Goal: Task Accomplishment & Management: Complete application form

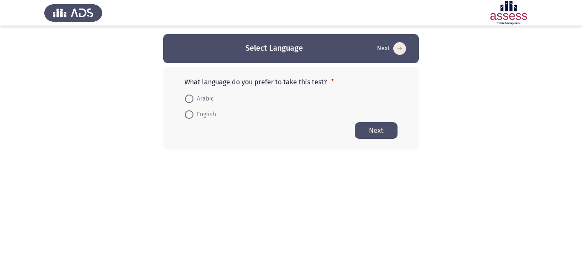
click at [210, 120] on mat-radio-button "English" at bounding box center [200, 114] width 42 height 16
click at [198, 118] on span "English" at bounding box center [204, 114] width 23 height 10
click at [193, 118] on input "English" at bounding box center [189, 114] width 9 height 9
radio input "true"
click at [353, 136] on div "What language do you prefer to take this test? * Arabic English Next" at bounding box center [291, 108] width 256 height 82
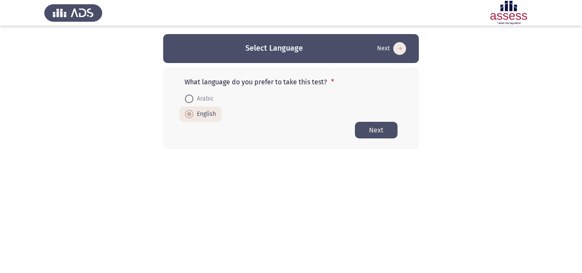
click at [360, 136] on button "Next" at bounding box center [376, 130] width 43 height 17
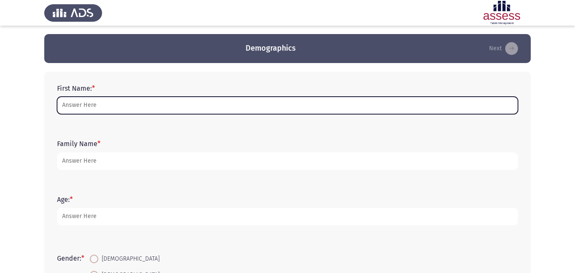
click at [317, 106] on input "First Name: *" at bounding box center [287, 105] width 461 height 17
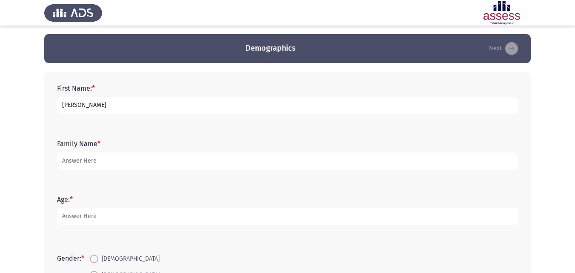
type input "[PERSON_NAME]"
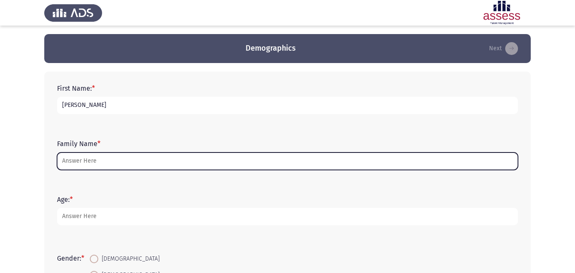
click at [251, 169] on input "Family Name *" at bounding box center [287, 160] width 461 height 17
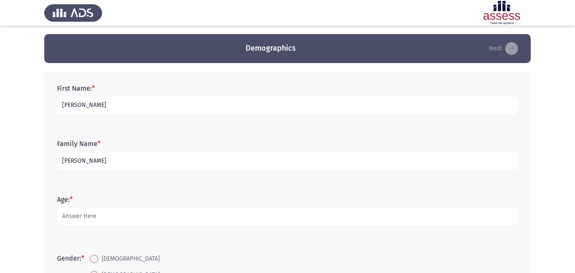
type input "[PERSON_NAME]"
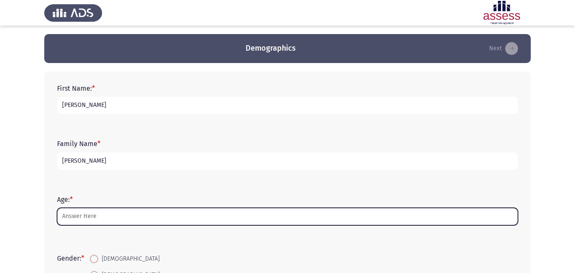
click at [220, 212] on input "Age: *" at bounding box center [287, 216] width 461 height 17
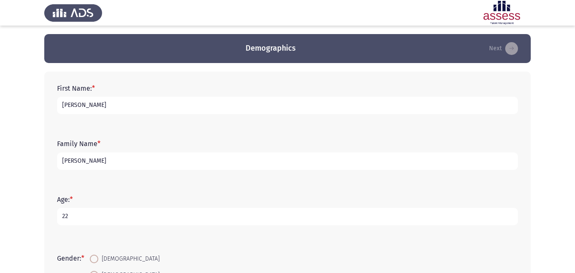
type input "22"
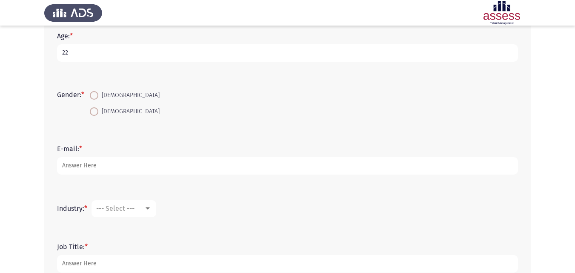
scroll to position [178, 0]
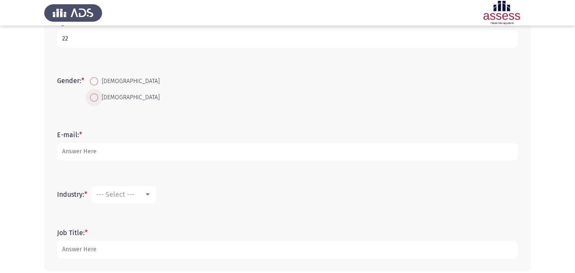
click at [106, 99] on span "[DEMOGRAPHIC_DATA]" at bounding box center [128, 97] width 61 height 10
click at [98, 99] on input "[DEMOGRAPHIC_DATA]" at bounding box center [94, 97] width 9 height 9
radio input "true"
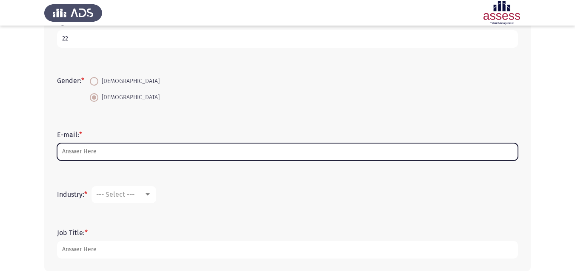
click at [104, 149] on input "E-mail: *" at bounding box center [287, 151] width 461 height 17
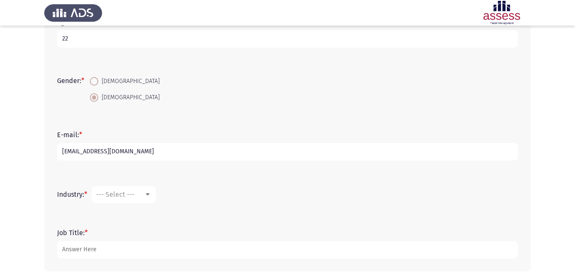
type input "[EMAIL_ADDRESS][DOMAIN_NAME]"
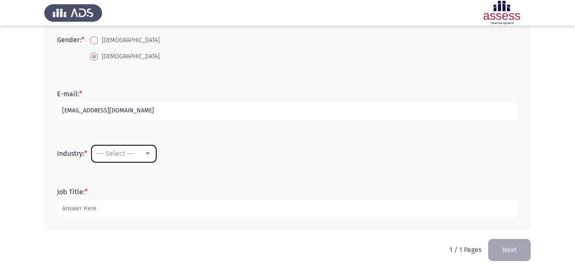
click at [156, 154] on mat-select "--- Select ---" at bounding box center [124, 153] width 65 height 17
click at [151, 157] on div "--- Select ---" at bounding box center [123, 154] width 55 height 8
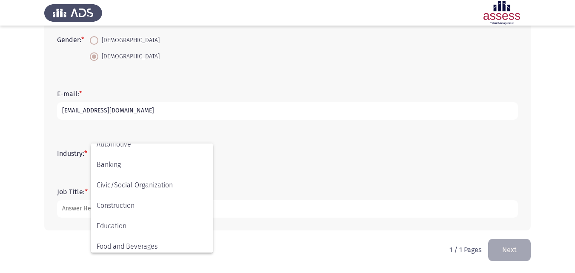
scroll to position [0, 0]
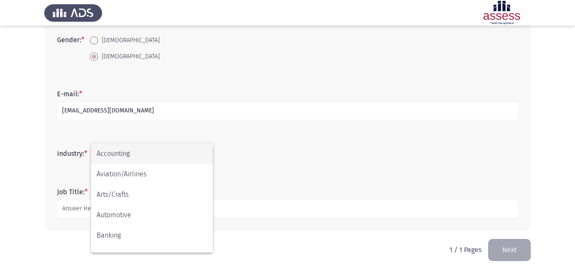
click at [250, 158] on div at bounding box center [287, 136] width 575 height 273
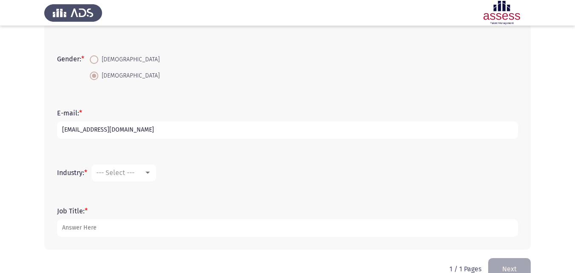
scroll to position [218, 0]
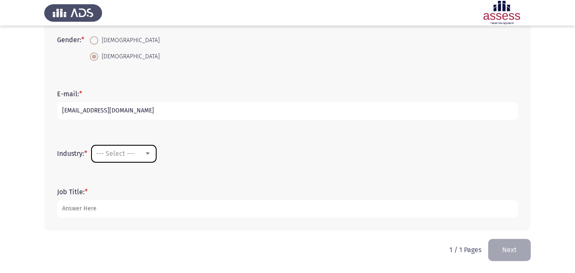
click at [148, 161] on mat-select "--- Select ---" at bounding box center [124, 153] width 65 height 17
drag, startPoint x: 148, startPoint y: 158, endPoint x: 147, endPoint y: 151, distance: 6.9
click at [147, 151] on mat-select "--- Select ---" at bounding box center [124, 153] width 65 height 17
click at [147, 151] on div at bounding box center [148, 153] width 8 height 7
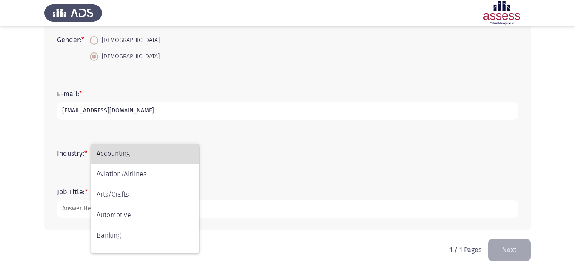
click at [147, 151] on span "Accounting" at bounding box center [145, 154] width 97 height 20
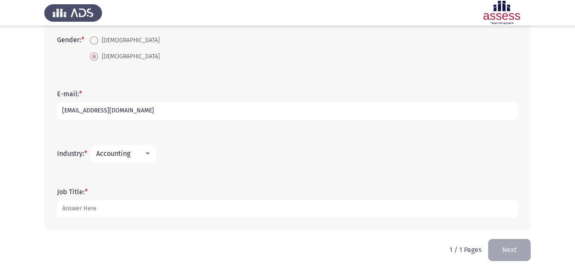
click at [144, 152] on div "Accounting" at bounding box center [120, 153] width 48 height 8
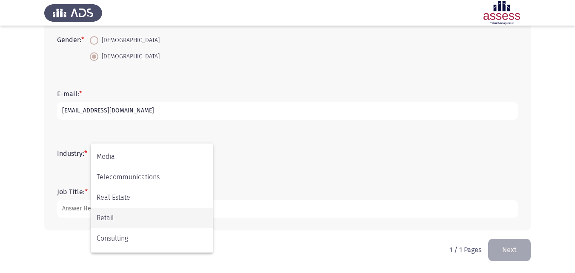
scroll to position [241, 0]
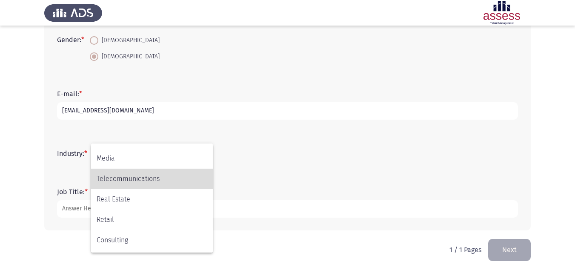
click at [169, 185] on span "Telecommunications" at bounding box center [152, 179] width 111 height 20
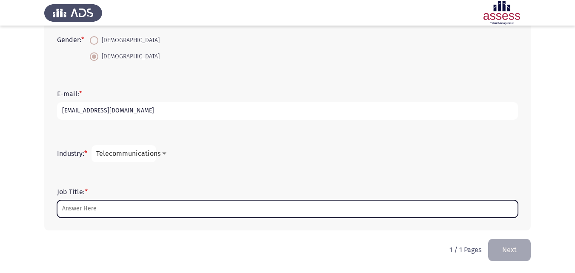
click at [116, 215] on input "Job Title: *" at bounding box center [287, 208] width 461 height 17
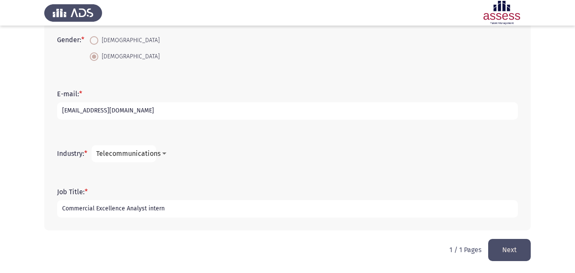
type input "Commercial Excellence Analyst intern"
click at [508, 254] on button "Next" at bounding box center [509, 250] width 43 height 22
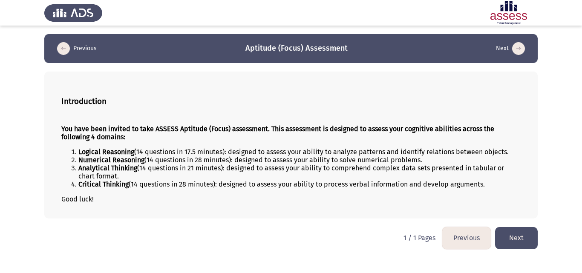
click at [512, 237] on button "Next" at bounding box center [516, 238] width 43 height 22
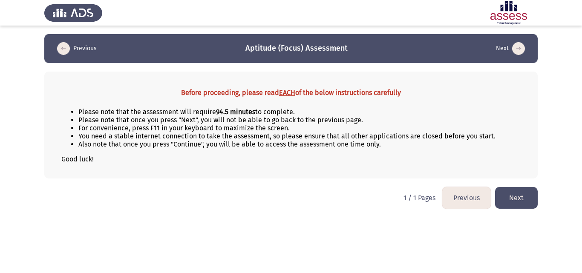
click at [512, 198] on button "Next" at bounding box center [516, 198] width 43 height 22
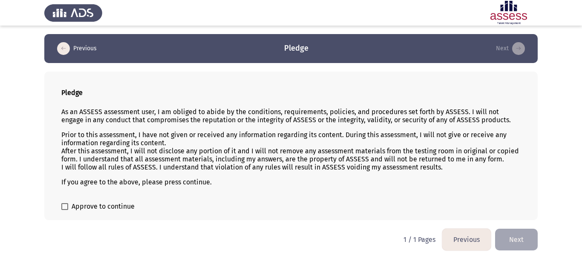
click at [103, 213] on div "Pledge As an ASSESS assessment user, I am obliged to abide by the conditions, r…" at bounding box center [290, 146] width 493 height 149
click at [86, 208] on span "Approve to continue" at bounding box center [103, 206] width 63 height 10
click at [65, 210] on input "Approve to continue" at bounding box center [64, 210] width 0 height 0
checkbox input "true"
click at [500, 241] on button "Next" at bounding box center [516, 240] width 43 height 22
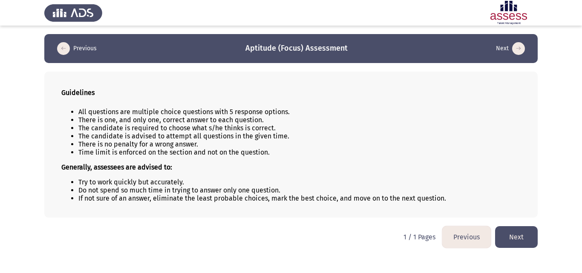
click at [487, 199] on li "If not sure of an answer, eliminate the least probable choices, mark the best c…" at bounding box center [299, 198] width 442 height 8
click at [510, 233] on button "Next" at bounding box center [516, 237] width 43 height 22
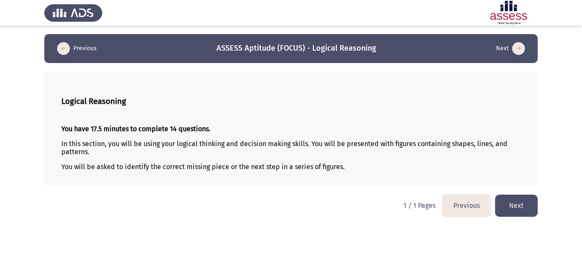
click at [507, 206] on button "Next" at bounding box center [516, 206] width 43 height 22
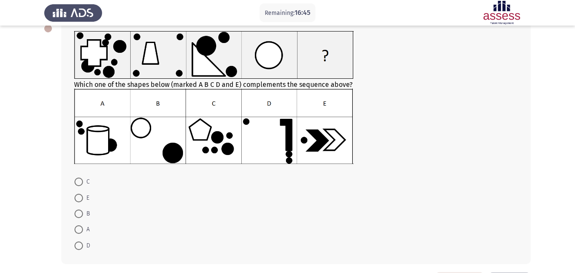
scroll to position [48, 0]
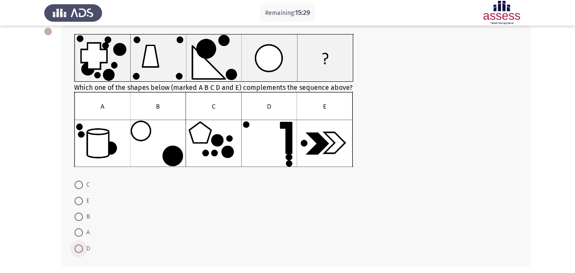
click at [80, 249] on span at bounding box center [79, 248] width 9 height 9
click at [80, 249] on input "D" at bounding box center [79, 248] width 9 height 9
radio input "true"
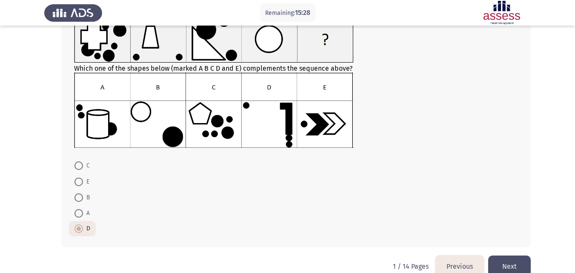
scroll to position [84, 0]
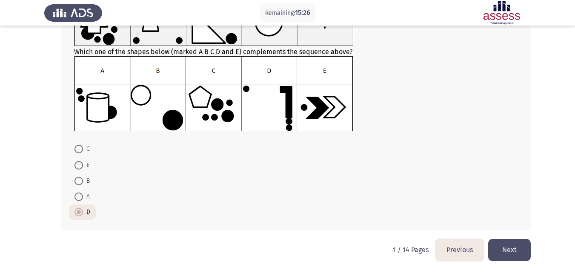
click at [491, 252] on button "Next" at bounding box center [509, 250] width 43 height 22
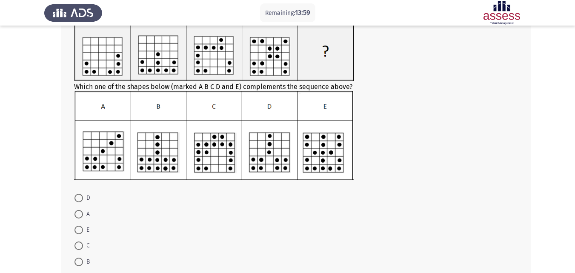
scroll to position [64, 0]
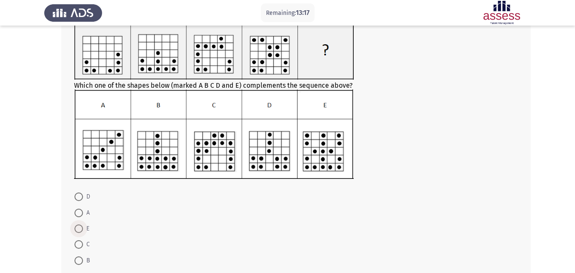
click at [85, 227] on span "E" at bounding box center [86, 229] width 6 height 10
click at [83, 227] on input "E" at bounding box center [79, 228] width 9 height 9
radio input "true"
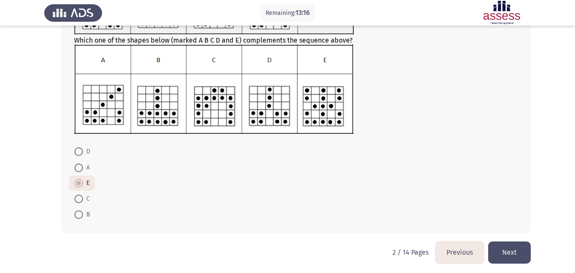
scroll to position [112, 0]
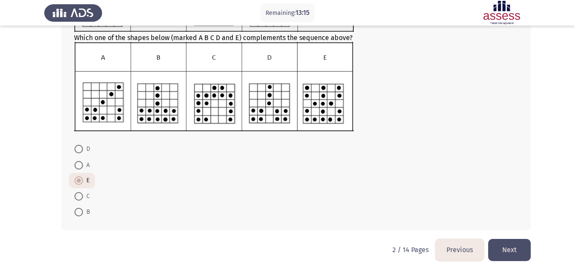
click at [505, 246] on button "Next" at bounding box center [509, 250] width 43 height 22
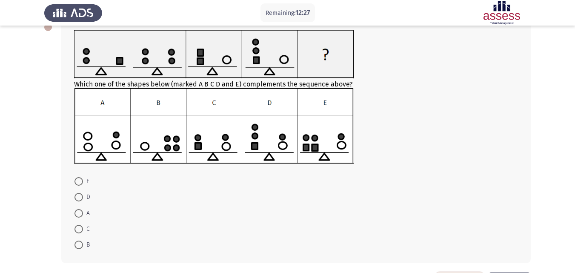
scroll to position [61, 0]
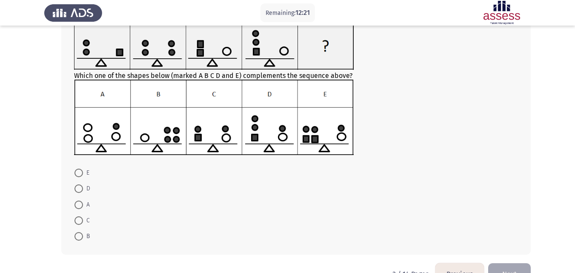
click at [78, 190] on span at bounding box center [79, 188] width 9 height 9
click at [78, 190] on input "D" at bounding box center [79, 188] width 9 height 9
radio input "true"
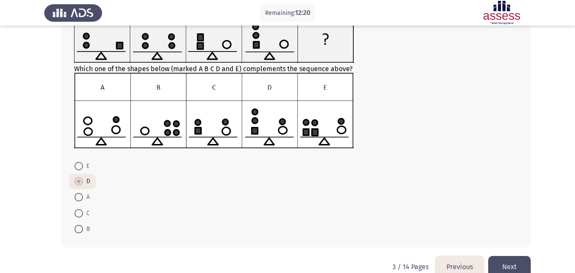
scroll to position [85, 0]
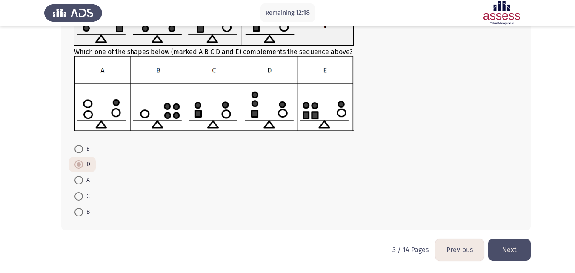
click at [503, 241] on button "Next" at bounding box center [509, 250] width 43 height 22
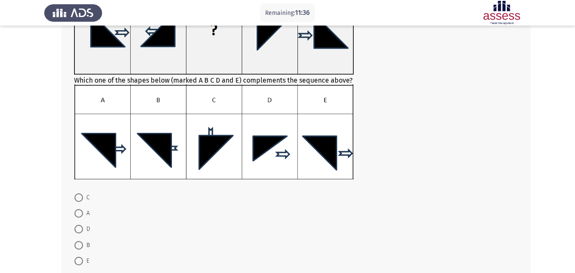
scroll to position [149, 0]
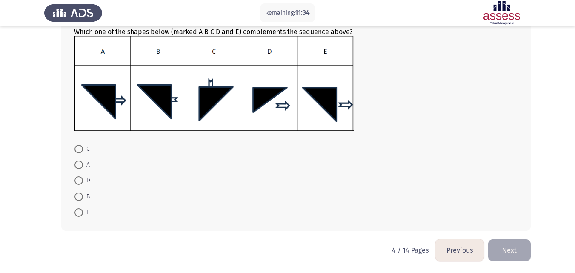
click at [81, 151] on span at bounding box center [79, 149] width 9 height 9
click at [81, 151] on input "C" at bounding box center [79, 149] width 9 height 9
radio input "true"
click at [503, 252] on button "Next" at bounding box center [509, 250] width 43 height 22
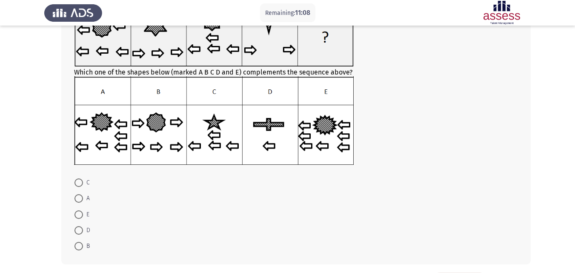
scroll to position [86, 0]
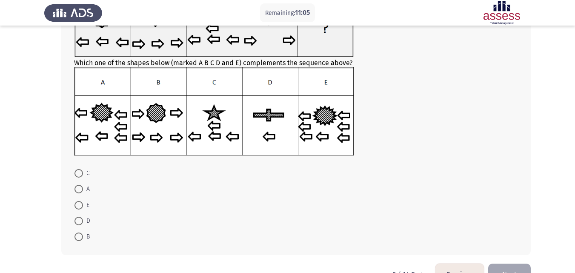
click at [84, 222] on span "D" at bounding box center [86, 221] width 7 height 10
click at [83, 222] on input "D" at bounding box center [79, 221] width 9 height 9
radio input "true"
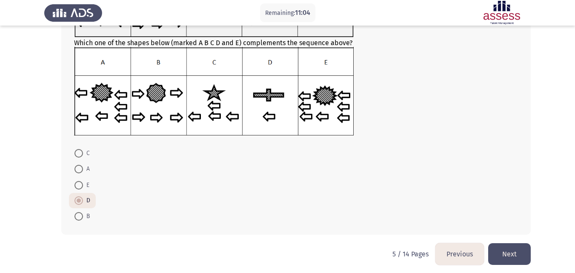
scroll to position [110, 0]
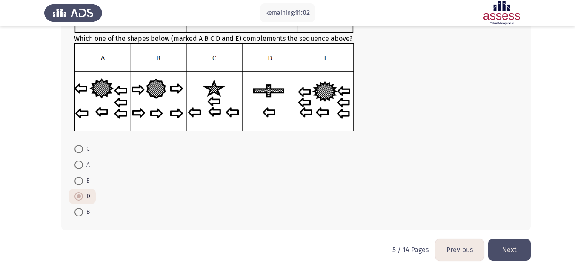
click at [498, 248] on button "Next" at bounding box center [509, 250] width 43 height 22
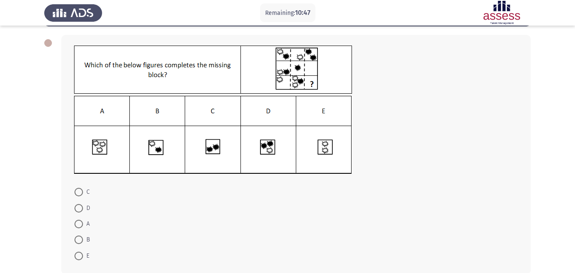
scroll to position [40, 0]
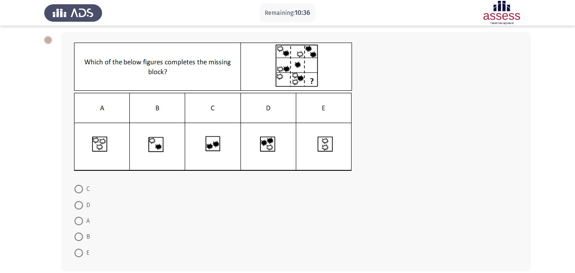
click at [75, 231] on mat-radio-button "B" at bounding box center [82, 237] width 26 height 16
click at [80, 234] on span at bounding box center [79, 237] width 9 height 9
click at [80, 234] on input "B" at bounding box center [79, 237] width 9 height 9
radio input "true"
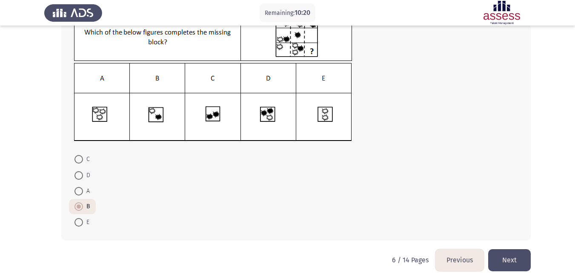
scroll to position [80, 0]
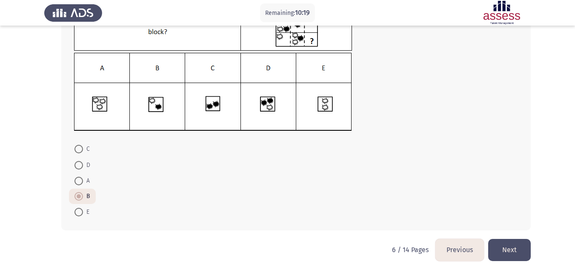
click at [499, 262] on html "Remaining: 10:19 Previous ASSESS Aptitude (FOCUS) - Logical Reasoning Next C D …" at bounding box center [287, 96] width 575 height 353
click at [503, 247] on button "Next" at bounding box center [509, 250] width 43 height 22
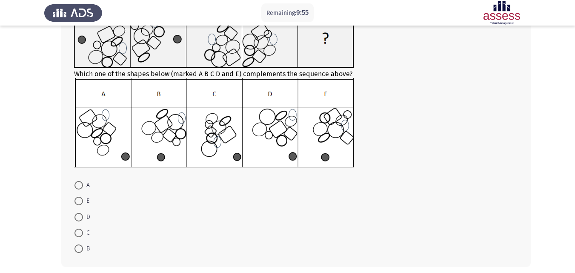
scroll to position [90, 0]
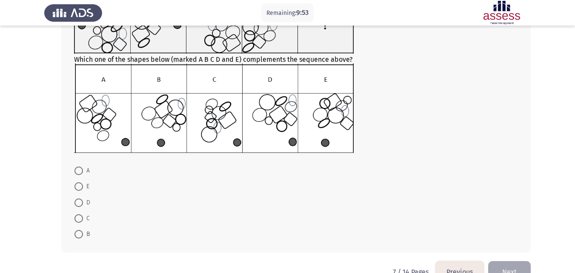
click at [70, 222] on mat-radio-button "C" at bounding box center [82, 218] width 26 height 16
click at [79, 211] on mat-radio-button "C" at bounding box center [82, 218] width 26 height 16
click at [81, 235] on span at bounding box center [79, 234] width 9 height 9
click at [81, 235] on input "B" at bounding box center [79, 234] width 9 height 9
radio input "true"
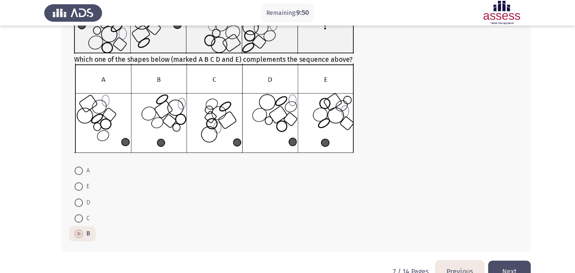
click at [350, 227] on form "A E D C B" at bounding box center [296, 202] width 444 height 79
click at [80, 172] on span at bounding box center [79, 171] width 9 height 9
click at [80, 172] on input "A" at bounding box center [79, 171] width 9 height 9
radio input "true"
click at [500, 263] on button "Next" at bounding box center [509, 272] width 43 height 22
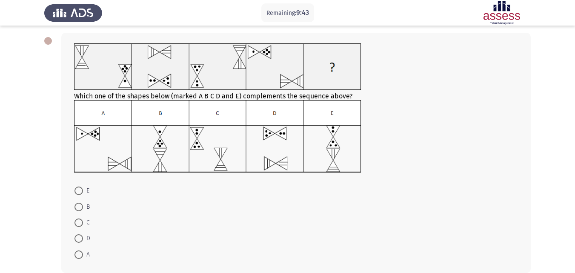
scroll to position [49, 0]
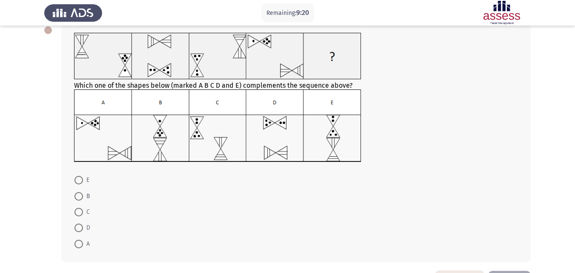
click at [74, 224] on mat-radio-button "D" at bounding box center [82, 228] width 27 height 16
click at [82, 195] on span at bounding box center [79, 196] width 9 height 9
click at [82, 195] on input "B" at bounding box center [79, 196] width 9 height 9
radio input "true"
click at [81, 225] on span at bounding box center [79, 227] width 9 height 9
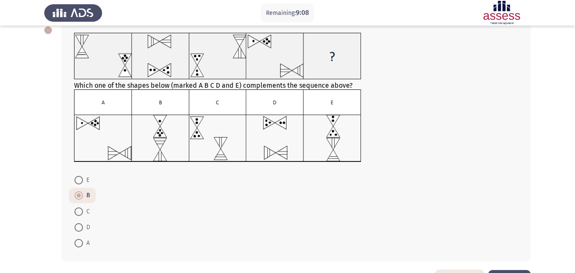
click at [81, 225] on input "D" at bounding box center [79, 227] width 9 height 9
radio input "true"
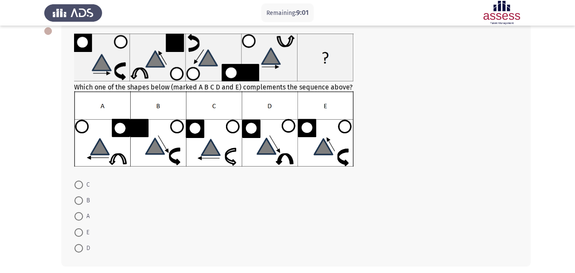
scroll to position [53, 0]
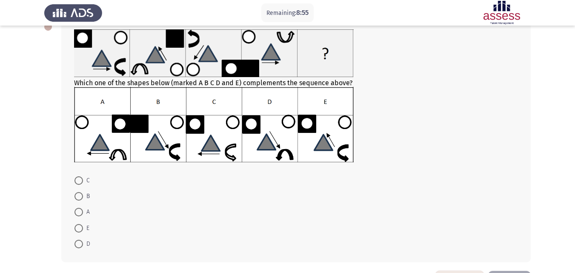
click at [79, 228] on span at bounding box center [79, 228] width 9 height 9
click at [79, 228] on input "E" at bounding box center [79, 228] width 9 height 9
radio input "true"
click at [76, 247] on span at bounding box center [79, 243] width 9 height 9
click at [76, 247] on input "D" at bounding box center [79, 243] width 9 height 9
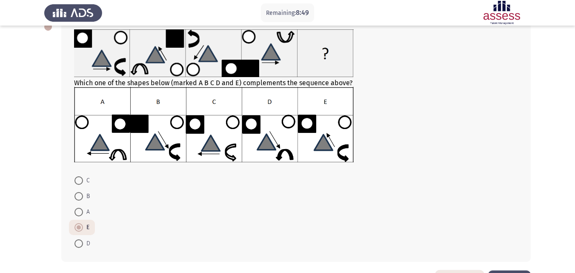
radio input "true"
click at [206, 217] on form "C B A E D" at bounding box center [296, 211] width 444 height 79
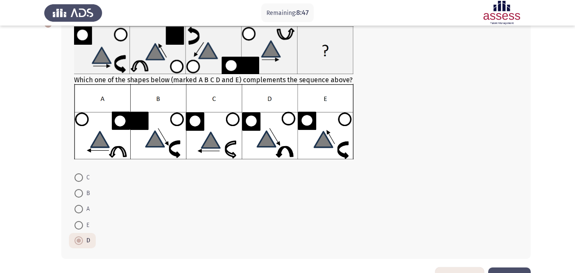
scroll to position [75, 0]
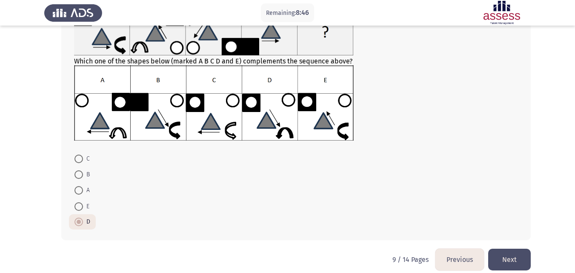
click at [518, 257] on button "Next" at bounding box center [509, 260] width 43 height 22
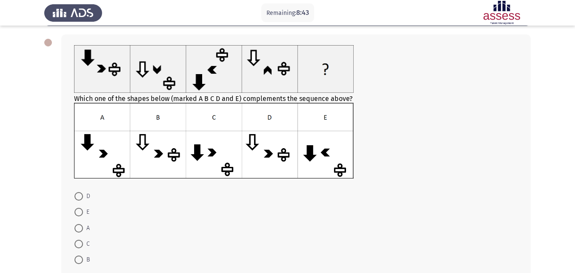
scroll to position [41, 0]
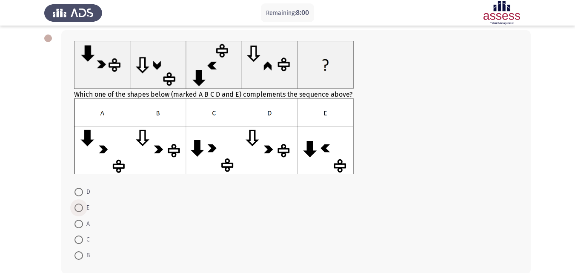
click at [79, 203] on label "E" at bounding box center [82, 208] width 15 height 10
click at [79, 204] on input "E" at bounding box center [79, 208] width 9 height 9
radio input "true"
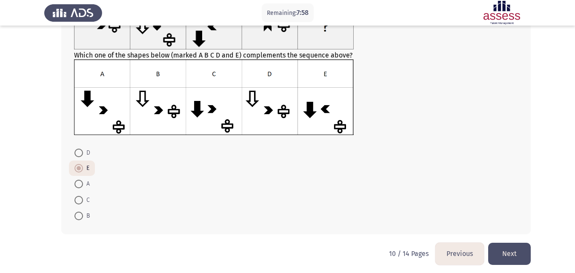
scroll to position [84, 0]
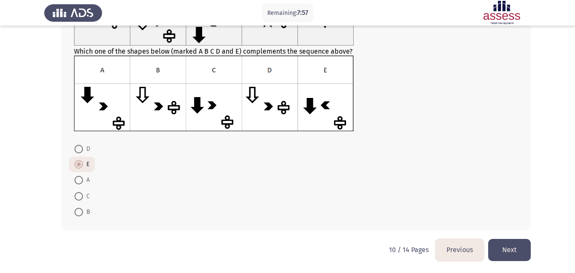
click at [497, 239] on button "Next" at bounding box center [509, 250] width 43 height 22
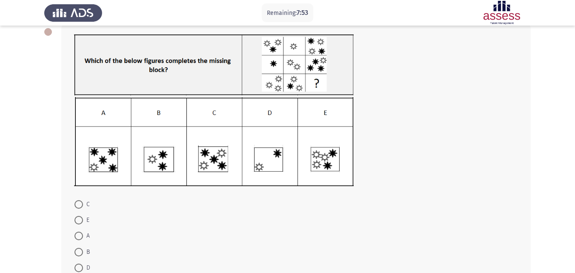
scroll to position [53, 0]
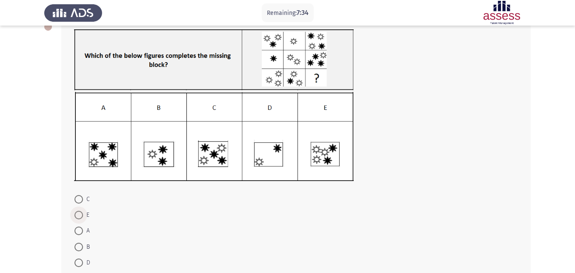
click at [81, 218] on span at bounding box center [79, 215] width 9 height 9
click at [81, 218] on input "E" at bounding box center [79, 215] width 9 height 9
radio input "true"
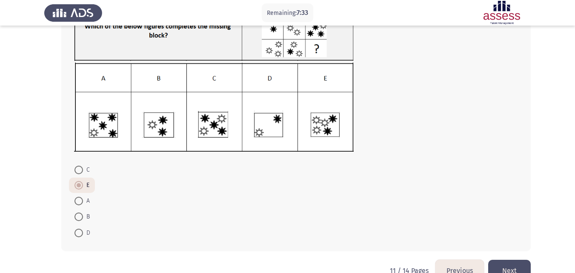
scroll to position [92, 0]
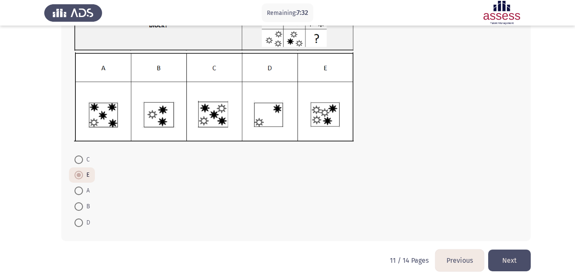
click at [498, 264] on button "Next" at bounding box center [509, 261] width 43 height 22
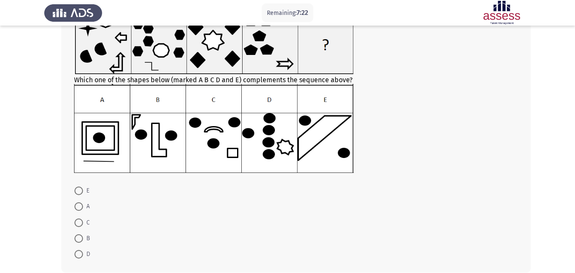
scroll to position [72, 0]
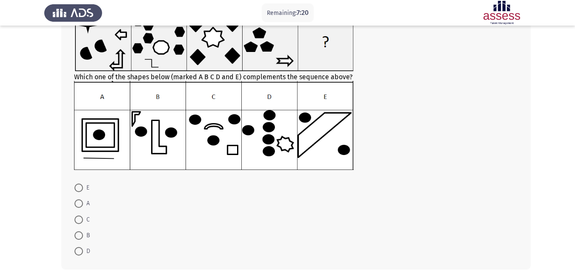
click at [88, 224] on span "C" at bounding box center [86, 220] width 7 height 10
click at [83, 224] on input "C" at bounding box center [79, 219] width 9 height 9
radio input "true"
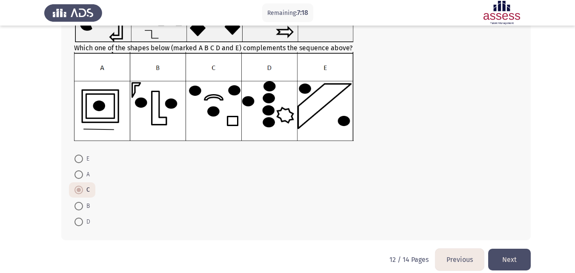
scroll to position [110, 0]
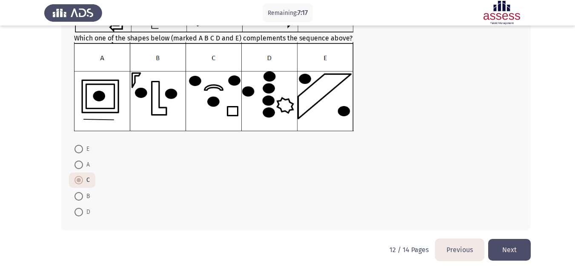
click at [507, 250] on button "Next" at bounding box center [509, 250] width 43 height 22
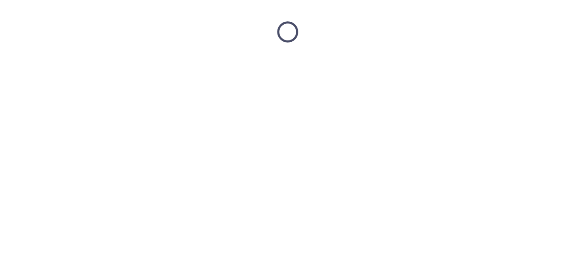
scroll to position [0, 0]
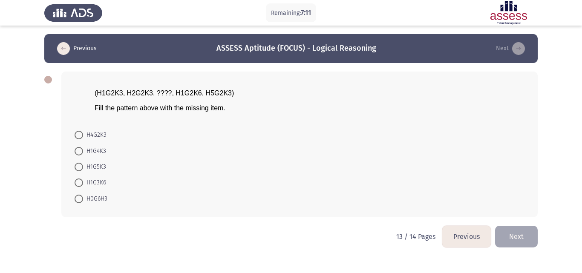
drag, startPoint x: 93, startPoint y: 90, endPoint x: 165, endPoint y: 121, distance: 78.2
click at [165, 121] on div "(H1G2K3, H2G2K3, ????, H1G2K6, H5G2K3) Fill the pattern above with the missing …" at bounding box center [299, 145] width 476 height 146
click at [185, 106] on span "Fill the pattern above with the missing item." at bounding box center [160, 107] width 131 height 7
click at [100, 133] on span "H4G2K3" at bounding box center [94, 135] width 23 height 10
click at [83, 133] on input "H4G2K3" at bounding box center [79, 135] width 9 height 9
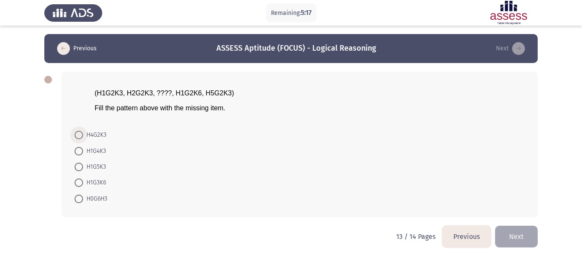
radio input "true"
click at [514, 232] on button "Next" at bounding box center [516, 236] width 43 height 22
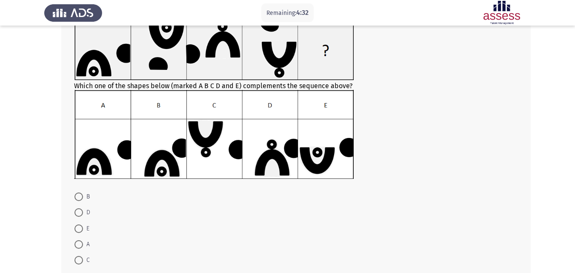
scroll to position [68, 0]
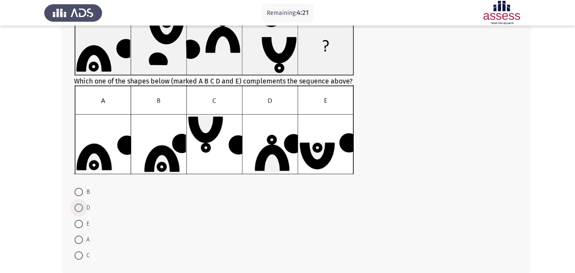
click at [82, 209] on span at bounding box center [79, 208] width 9 height 9
click at [82, 209] on input "D" at bounding box center [79, 208] width 9 height 9
radio input "true"
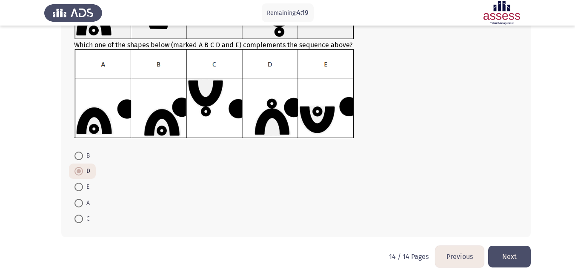
scroll to position [111, 0]
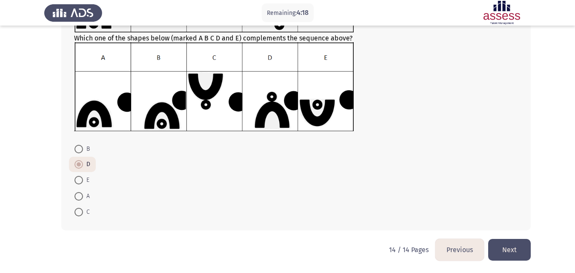
click at [501, 255] on button "Next" at bounding box center [509, 250] width 43 height 22
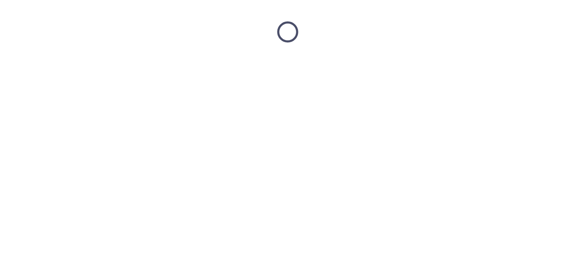
scroll to position [0, 0]
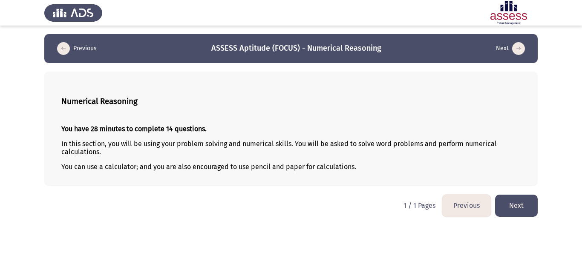
click at [531, 205] on button "Next" at bounding box center [516, 206] width 43 height 22
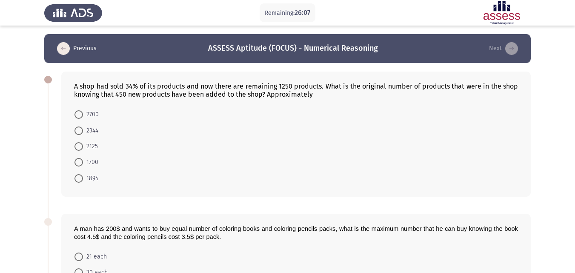
click at [91, 183] on span "1894" at bounding box center [90, 178] width 15 height 10
click at [83, 183] on input "1894" at bounding box center [79, 178] width 9 height 9
radio input "true"
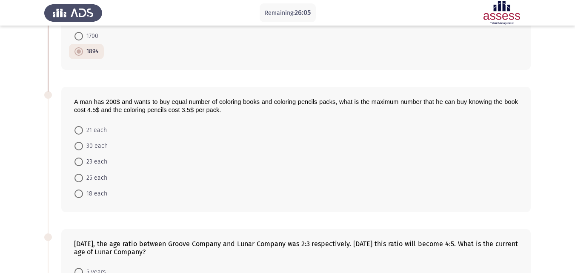
scroll to position [131, 0]
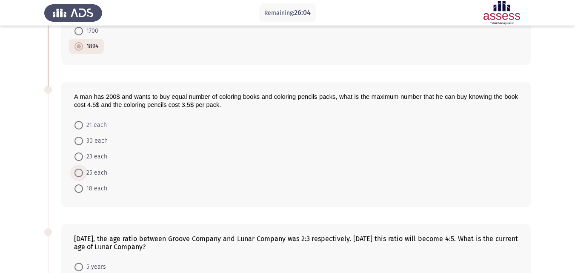
click at [96, 171] on span "25 each" at bounding box center [95, 173] width 24 height 10
click at [83, 171] on input "25 each" at bounding box center [79, 173] width 9 height 9
radio input "true"
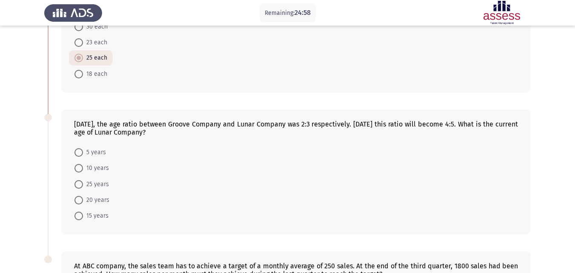
scroll to position [391, 0]
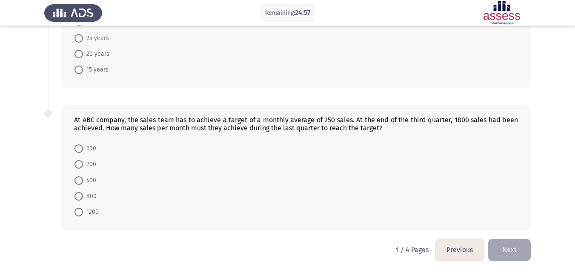
click at [97, 62] on mat-radio-button "15 years" at bounding box center [91, 70] width 45 height 16
click at [86, 53] on span "20 years" at bounding box center [96, 54] width 26 height 10
click at [83, 53] on input "20 years" at bounding box center [79, 54] width 9 height 9
radio input "true"
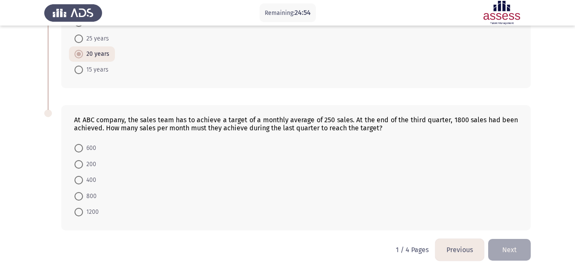
click at [89, 176] on span "400" at bounding box center [89, 180] width 13 height 10
click at [83, 176] on input "400" at bounding box center [79, 180] width 9 height 9
radio input "true"
click at [491, 258] on button "Next" at bounding box center [509, 250] width 43 height 22
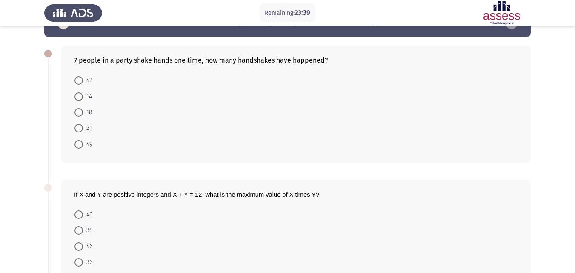
scroll to position [27, 0]
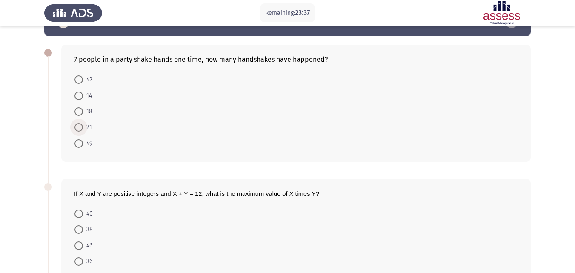
click at [80, 128] on span at bounding box center [79, 127] width 9 height 9
click at [80, 128] on input "21" at bounding box center [79, 127] width 9 height 9
radio input "true"
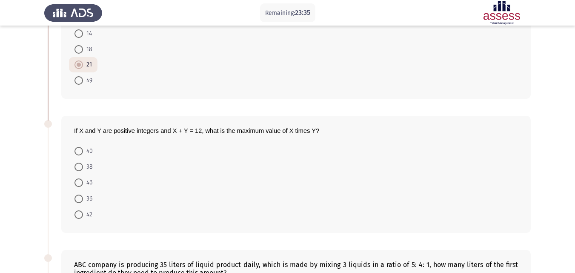
scroll to position [102, 0]
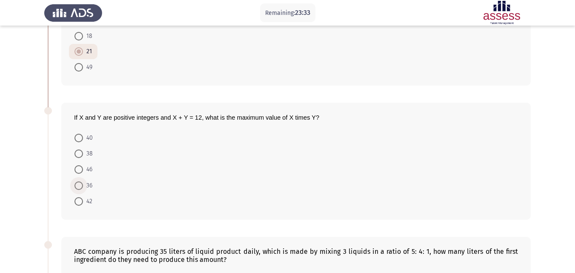
click at [83, 186] on span "36" at bounding box center [87, 186] width 9 height 10
click at [83, 186] on input "36" at bounding box center [79, 185] width 9 height 9
radio input "true"
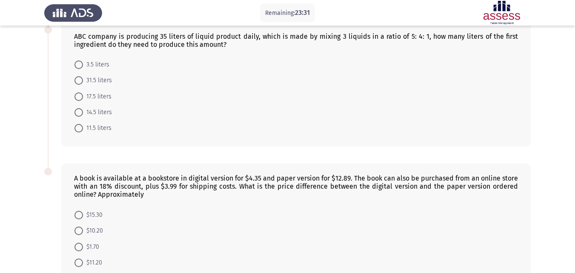
scroll to position [318, 0]
click at [168, 202] on div "A book is available at a bookstore in digital version for $4.35 and paper versi…" at bounding box center [296, 229] width 470 height 133
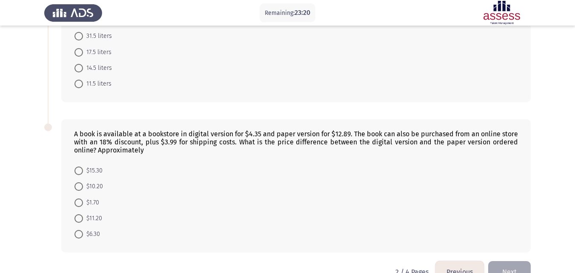
scroll to position [356, 0]
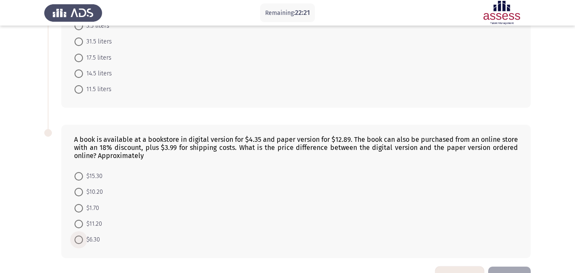
click at [78, 241] on span at bounding box center [79, 239] width 9 height 9
click at [78, 241] on input "$6.30" at bounding box center [79, 239] width 9 height 9
radio input "true"
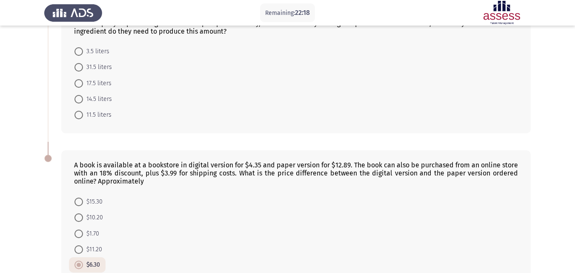
scroll to position [325, 0]
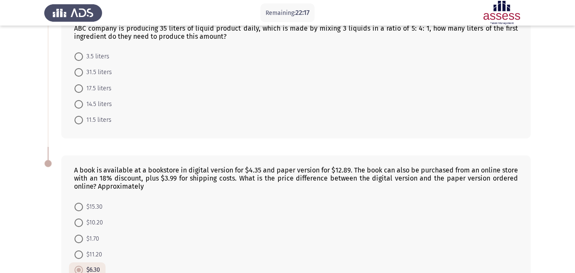
click at [82, 94] on mat-radio-button "17.5 liters" at bounding box center [93, 88] width 48 height 16
click at [78, 86] on span at bounding box center [79, 88] width 9 height 9
click at [78, 86] on input "17.5 liters" at bounding box center [79, 88] width 9 height 9
radio input "true"
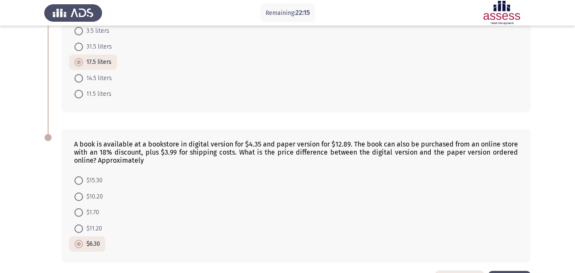
scroll to position [382, 0]
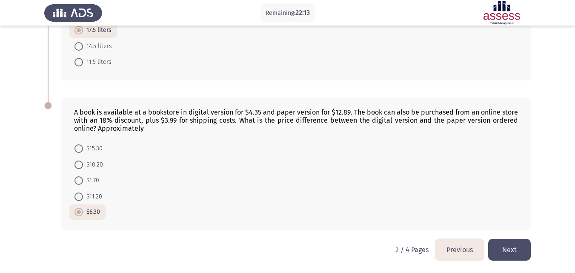
click at [502, 249] on button "Next" at bounding box center [509, 250] width 43 height 22
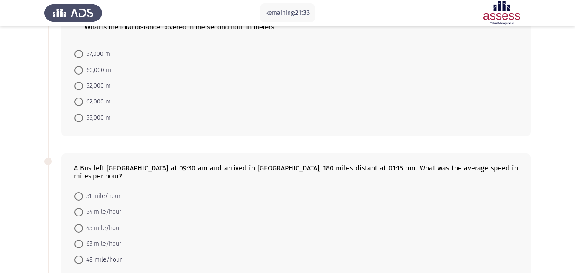
scroll to position [75, 0]
click at [90, 90] on span "52,000 m" at bounding box center [97, 85] width 28 height 10
click at [83, 89] on input "52,000 m" at bounding box center [79, 85] width 9 height 9
radio input "true"
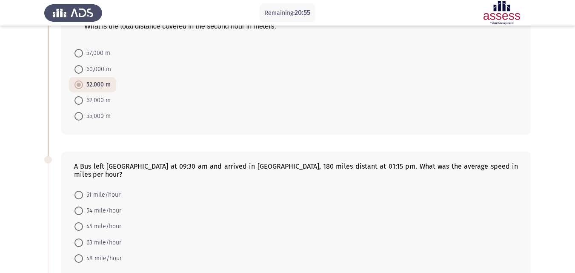
click at [103, 253] on span "48 mile/hour" at bounding box center [102, 258] width 39 height 10
click at [83, 254] on input "48 mile/hour" at bounding box center [79, 258] width 9 height 9
radio input "true"
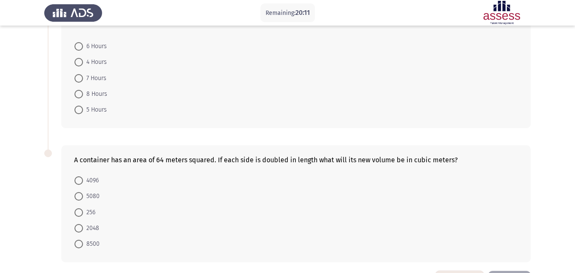
scroll to position [392, 0]
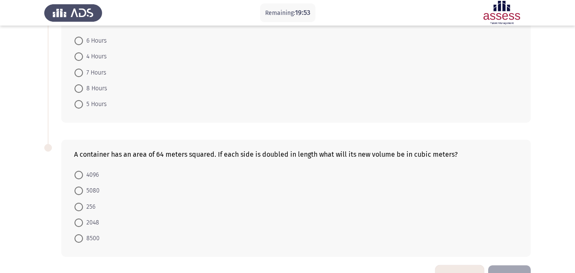
drag, startPoint x: 92, startPoint y: 40, endPoint x: 83, endPoint y: 35, distance: 10.1
click at [83, 35] on mat-radio-button "6 Hours" at bounding box center [90, 41] width 43 height 16
click at [83, 36] on span "6 Hours" at bounding box center [95, 41] width 24 height 10
click at [83, 37] on input "6 Hours" at bounding box center [79, 41] width 9 height 9
radio input "true"
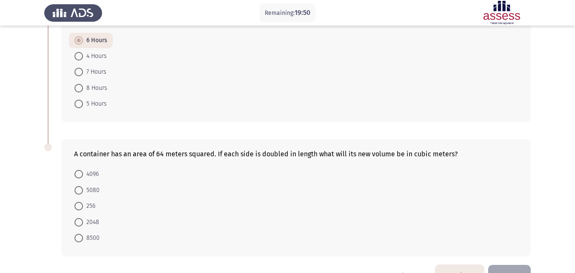
click at [92, 171] on span "4096" at bounding box center [91, 174] width 16 height 10
click at [83, 171] on input "4096" at bounding box center [79, 174] width 9 height 9
radio input "true"
click at [515, 270] on button "Next" at bounding box center [509, 275] width 43 height 22
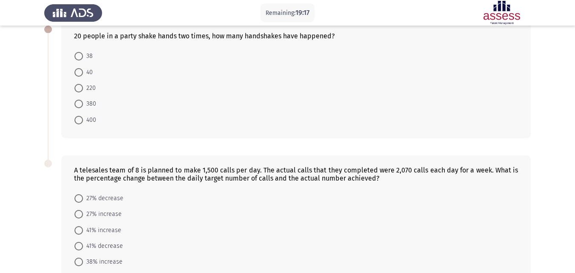
scroll to position [48, 0]
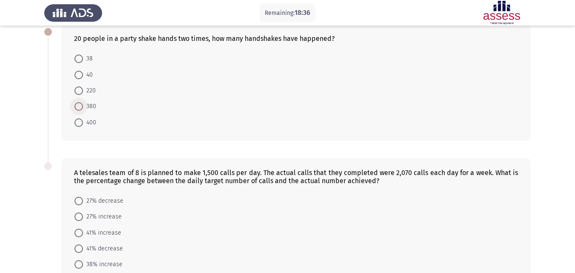
click at [90, 104] on span "380" at bounding box center [89, 106] width 13 height 10
click at [83, 104] on input "380" at bounding box center [79, 106] width 9 height 9
radio input "true"
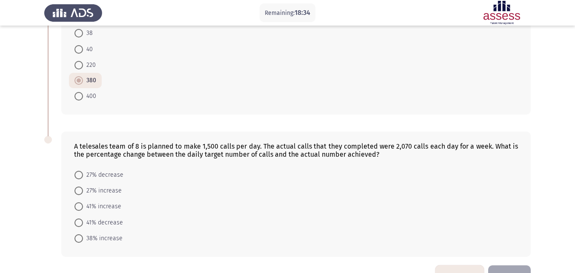
scroll to position [100, 0]
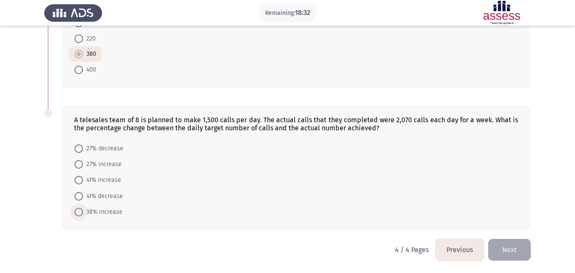
click at [97, 215] on span "38% increase" at bounding box center [103, 212] width 40 height 10
click at [83, 215] on input "38% increase" at bounding box center [79, 212] width 9 height 9
radio input "true"
click at [498, 252] on button "Next" at bounding box center [509, 250] width 43 height 22
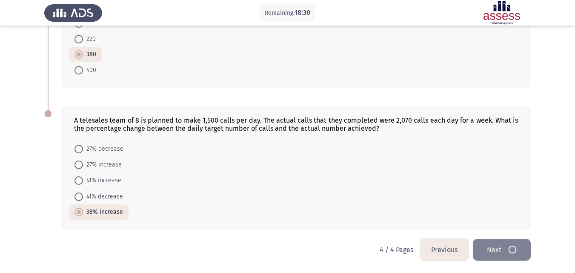
scroll to position [0, 0]
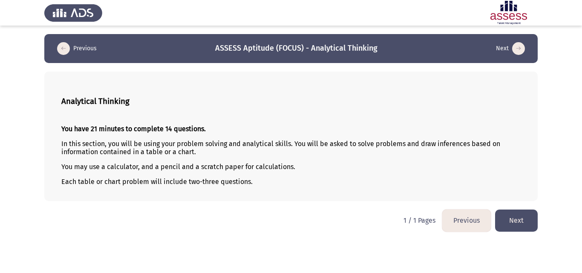
click at [528, 216] on button "Next" at bounding box center [516, 221] width 43 height 22
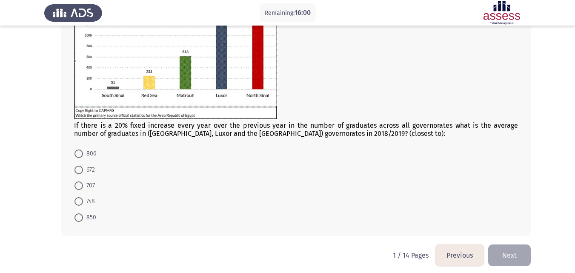
scroll to position [110, 0]
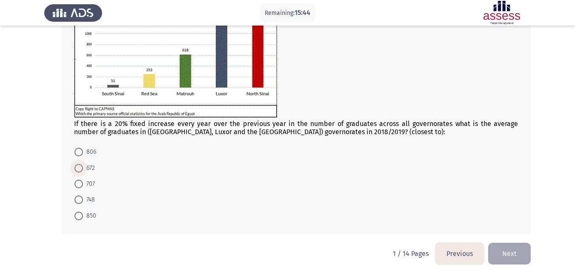
click at [86, 164] on span "672" at bounding box center [89, 168] width 12 height 10
click at [83, 164] on input "672" at bounding box center [79, 168] width 9 height 9
radio input "true"
click at [499, 249] on button "Next" at bounding box center [509, 253] width 43 height 22
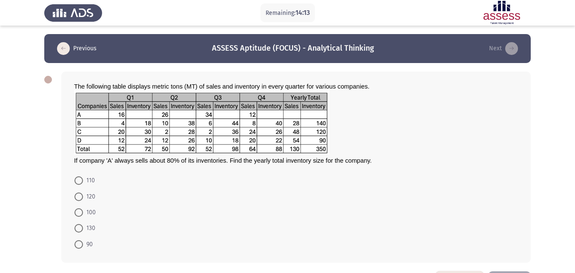
click at [79, 211] on span at bounding box center [79, 212] width 9 height 9
click at [79, 211] on input "100" at bounding box center [79, 212] width 9 height 9
radio input "true"
click at [78, 225] on span at bounding box center [79, 228] width 9 height 9
click at [78, 225] on input "130" at bounding box center [79, 228] width 9 height 9
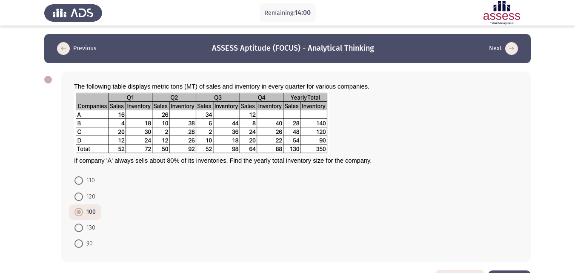
radio input "true"
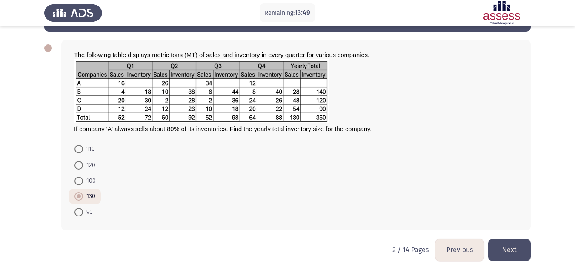
click at [517, 250] on button "Next" at bounding box center [509, 250] width 43 height 22
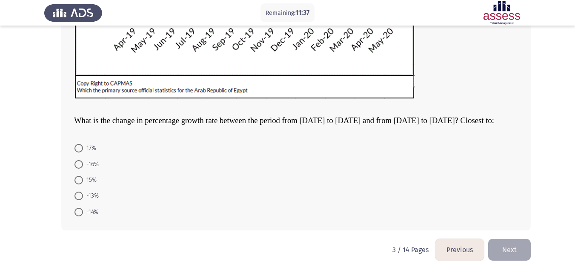
scroll to position [258, 0]
click at [465, 178] on form "17% -16% 15% -13% -14%" at bounding box center [296, 180] width 444 height 80
click at [87, 147] on span "17%" at bounding box center [89, 148] width 13 height 10
click at [83, 147] on input "17%" at bounding box center [79, 148] width 9 height 9
radio input "true"
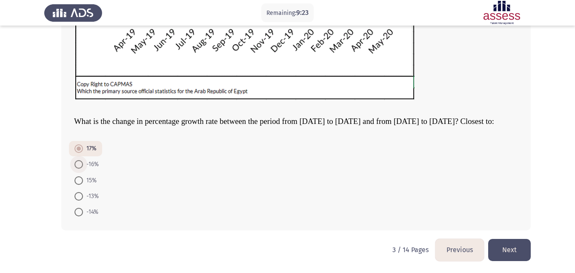
click at [89, 164] on span "-16%" at bounding box center [91, 164] width 16 height 10
click at [83, 164] on input "-16%" at bounding box center [79, 164] width 9 height 9
radio input "true"
click at [107, 170] on form "17% -16% 15% -13% -14%" at bounding box center [296, 180] width 444 height 79
click at [507, 257] on button "Next" at bounding box center [509, 250] width 43 height 22
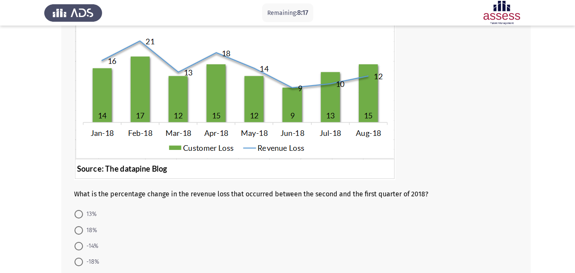
scroll to position [82, 0]
click at [436, 190] on div at bounding box center [296, 186] width 444 height 8
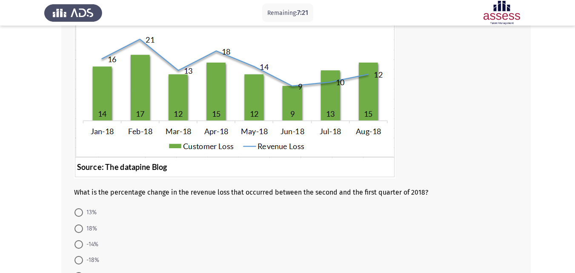
scroll to position [148, 0]
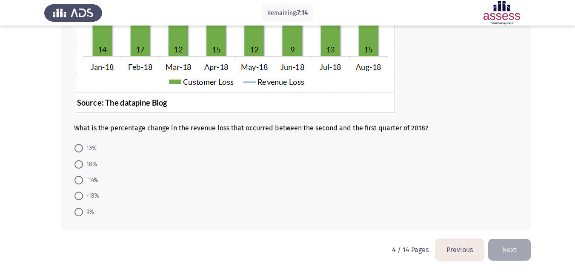
click at [80, 167] on span at bounding box center [79, 164] width 9 height 9
click at [80, 167] on input "18%" at bounding box center [79, 164] width 9 height 9
radio input "true"
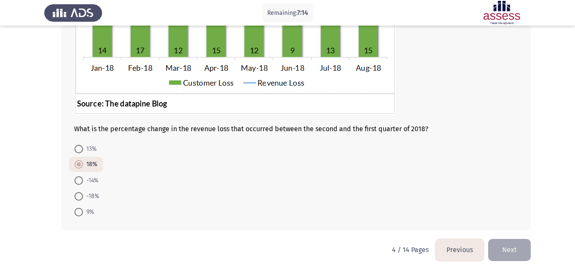
scroll to position [147, 0]
click at [84, 178] on span "-14%" at bounding box center [90, 180] width 15 height 10
click at [83, 178] on input "-14%" at bounding box center [79, 180] width 9 height 9
radio input "true"
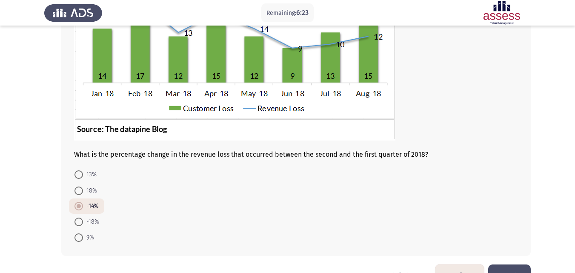
scroll to position [135, 0]
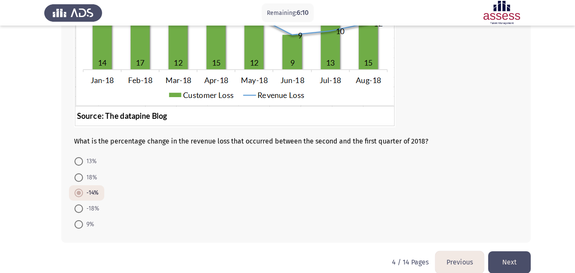
click at [94, 208] on span "-18%" at bounding box center [91, 209] width 16 height 10
click at [83, 208] on input "-18%" at bounding box center [79, 208] width 9 height 9
radio input "true"
click at [119, 198] on form "13% 18% -14% -18% 9%" at bounding box center [296, 192] width 444 height 79
click at [84, 177] on span "18%" at bounding box center [90, 177] width 14 height 10
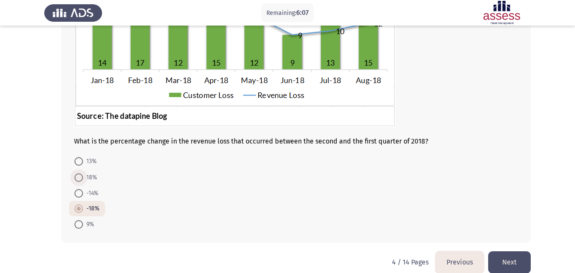
click at [83, 177] on input "18%" at bounding box center [79, 177] width 9 height 9
radio input "true"
click at [503, 254] on button "Next" at bounding box center [509, 262] width 43 height 22
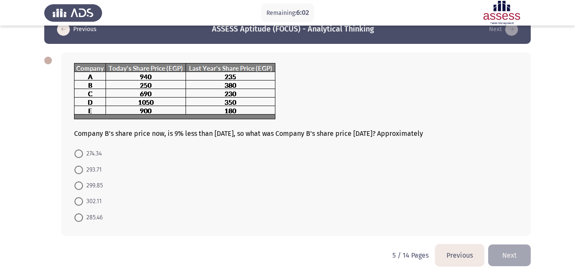
scroll to position [24, 0]
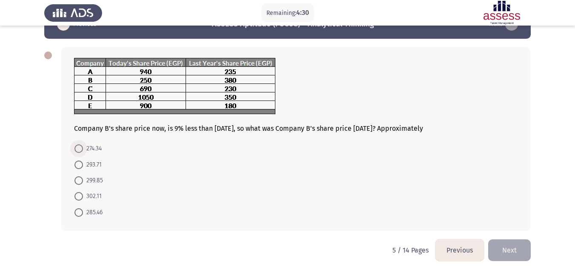
click at [92, 152] on span "274.34" at bounding box center [92, 149] width 19 height 10
click at [83, 152] on input "274.34" at bounding box center [79, 148] width 9 height 9
radio input "true"
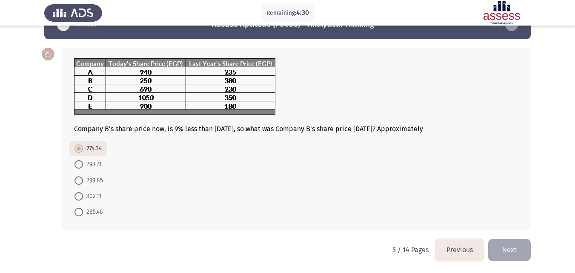
scroll to position [24, 0]
click at [500, 245] on button "Next" at bounding box center [509, 250] width 43 height 22
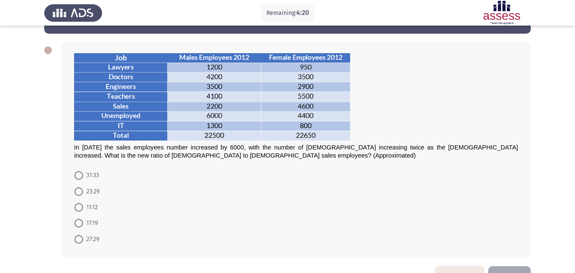
scroll to position [33, 0]
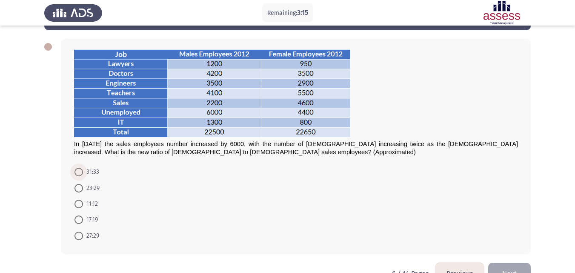
click at [82, 169] on span at bounding box center [79, 172] width 9 height 9
click at [82, 169] on input "31:33" at bounding box center [79, 172] width 9 height 9
radio input "true"
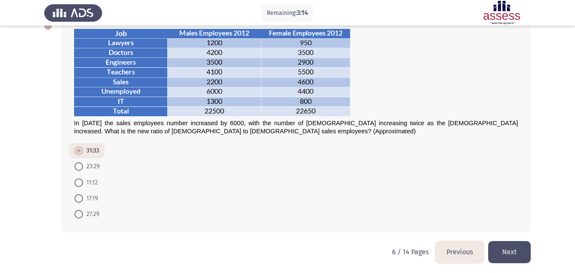
scroll to position [56, 0]
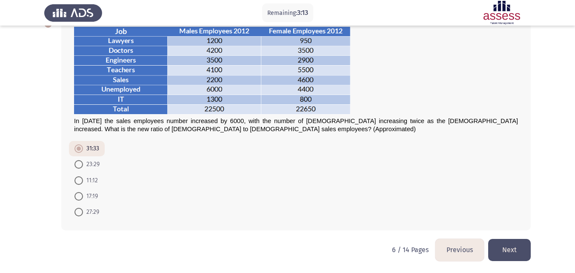
click at [502, 250] on button "Next" at bounding box center [509, 250] width 43 height 22
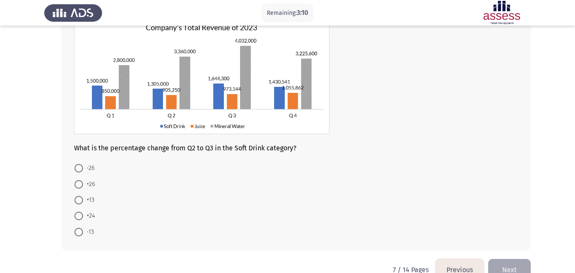
scroll to position [83, 0]
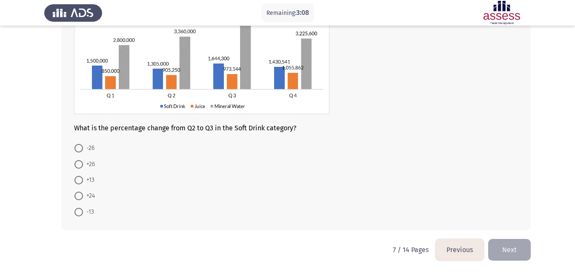
click at [86, 188] on mat-radio-button "+24" at bounding box center [85, 196] width 32 height 16
click at [77, 174] on mat-radio-button "+13" at bounding box center [84, 180] width 31 height 16
click at [82, 182] on span at bounding box center [79, 180] width 9 height 9
click at [82, 182] on input "+13" at bounding box center [79, 180] width 9 height 9
radio input "true"
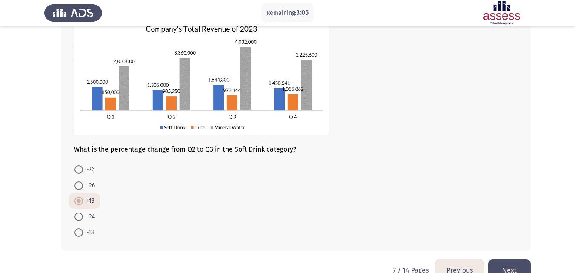
scroll to position [48, 0]
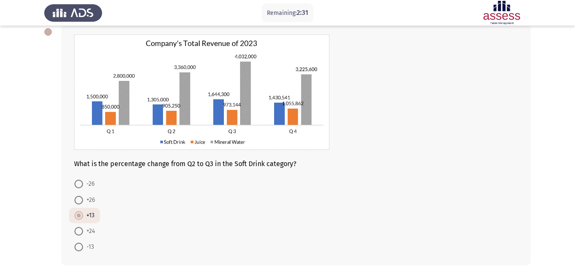
click at [122, 206] on form "-26 +26 +13 +24 -13" at bounding box center [296, 215] width 444 height 79
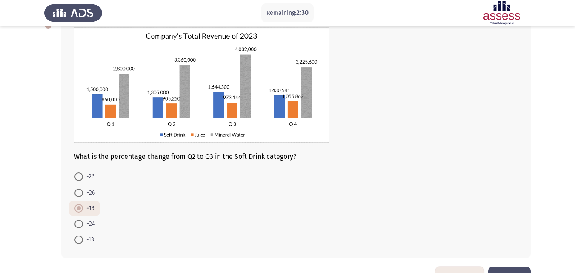
scroll to position [59, 0]
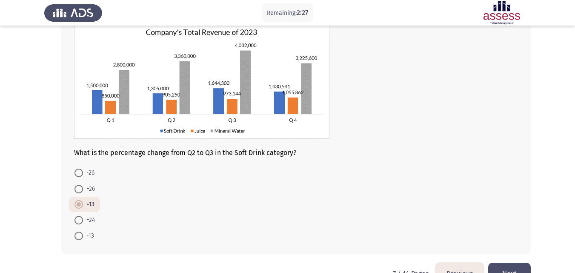
click at [517, 268] on button "Next" at bounding box center [509, 274] width 43 height 22
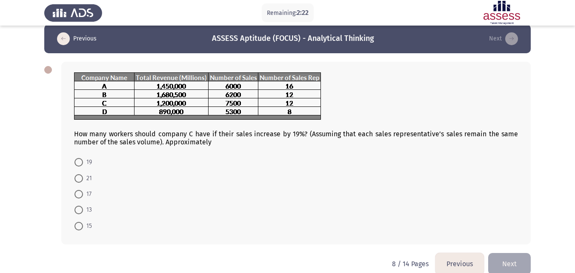
scroll to position [9, 0]
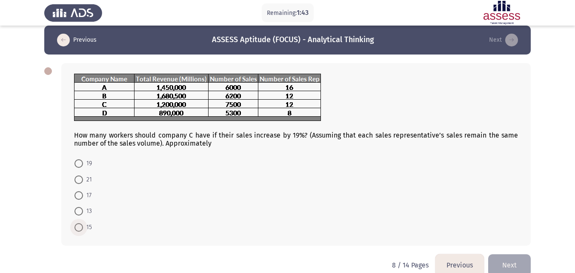
click at [84, 224] on span "15" at bounding box center [87, 227] width 9 height 10
click at [83, 224] on input "15" at bounding box center [79, 227] width 9 height 9
radio input "true"
click at [508, 259] on button "Next" at bounding box center [509, 264] width 43 height 22
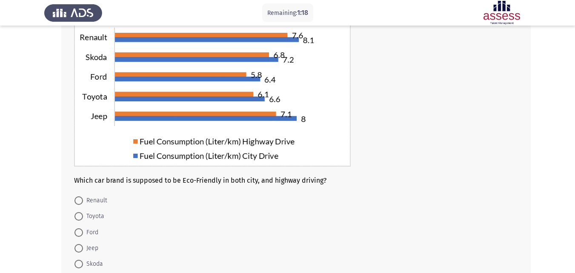
scroll to position [85, 0]
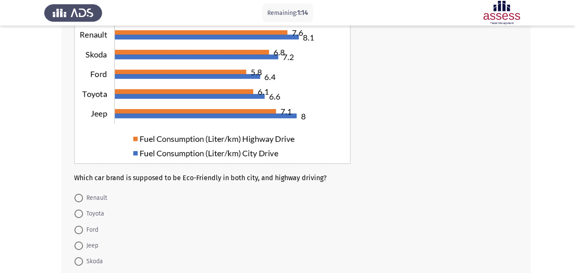
click at [93, 213] on span "Toyota" at bounding box center [93, 214] width 21 height 10
click at [83, 213] on input "Toyota" at bounding box center [79, 214] width 9 height 9
radio input "true"
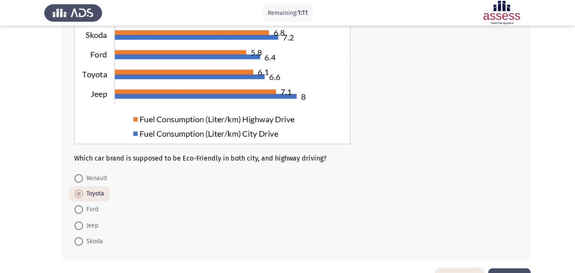
scroll to position [134, 0]
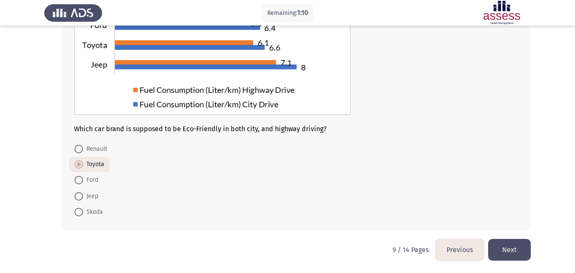
click at [504, 245] on button "Next" at bounding box center [509, 250] width 43 height 22
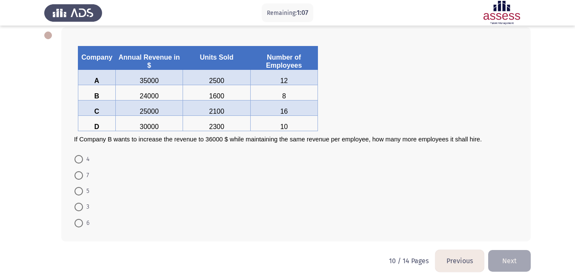
scroll to position [39, 0]
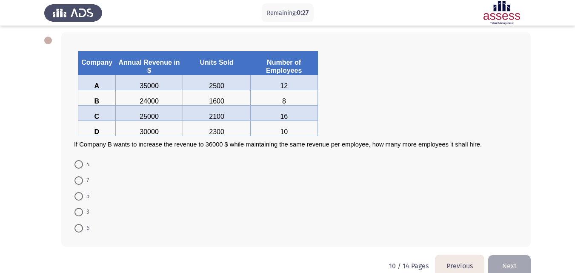
click at [78, 160] on label "4" at bounding box center [82, 164] width 15 height 10
click at [78, 160] on input "4" at bounding box center [79, 164] width 9 height 9
radio input "true"
click at [516, 258] on button "Next" at bounding box center [509, 265] width 43 height 22
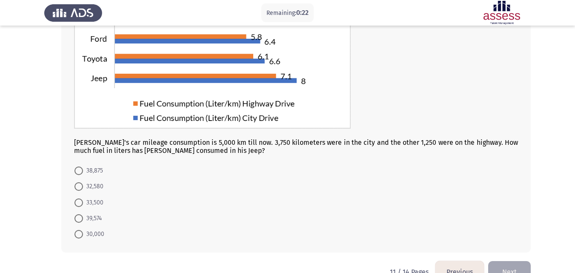
scroll to position [125, 0]
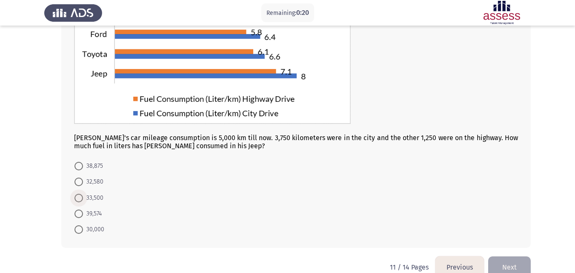
click at [91, 200] on span "33,500" at bounding box center [93, 198] width 20 height 10
click at [83, 200] on input "33,500" at bounding box center [79, 198] width 9 height 9
radio input "true"
click at [519, 260] on button "Next" at bounding box center [509, 267] width 43 height 22
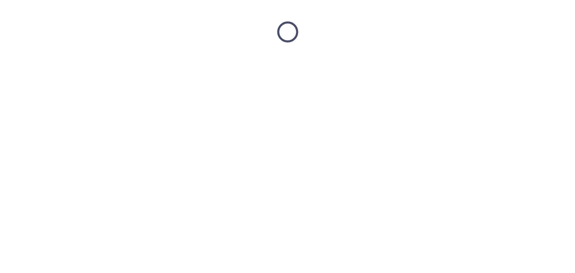
scroll to position [0, 0]
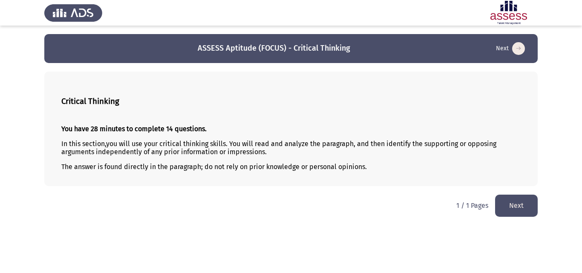
click at [516, 208] on button "Next" at bounding box center [516, 206] width 43 height 22
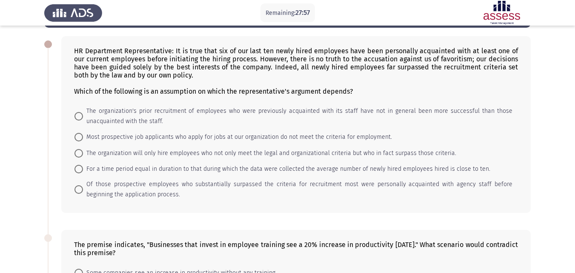
scroll to position [7, 0]
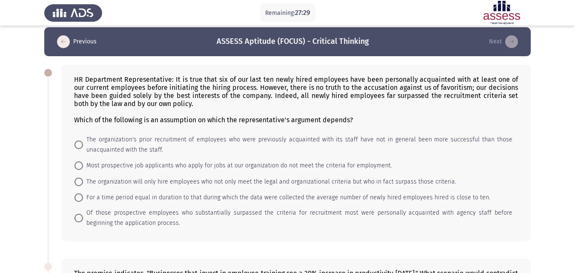
click at [417, 82] on div "HR Department Representative: It is true that six of our last ten newly hired e…" at bounding box center [296, 99] width 444 height 49
click at [220, 182] on span "The organization will only hire employees who not only meet the legal and organ…" at bounding box center [269, 182] width 373 height 10
click at [83, 182] on input "The organization will only hire employees who not only meet the legal and organ…" at bounding box center [79, 182] width 9 height 9
radio input "true"
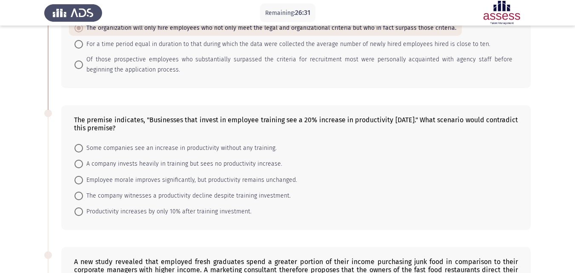
scroll to position [144, 0]
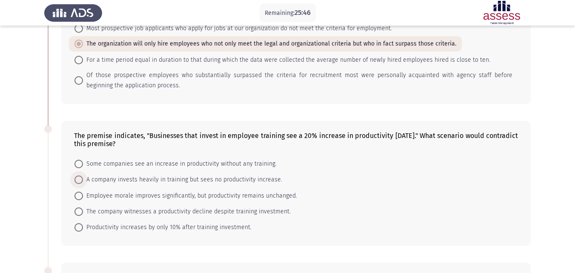
click at [158, 178] on span "A company invests heavily in training but sees no productivity increase." at bounding box center [182, 180] width 199 height 10
click at [83, 178] on input "A company invests heavily in training but sees no productivity increase." at bounding box center [79, 179] width 9 height 9
radio input "true"
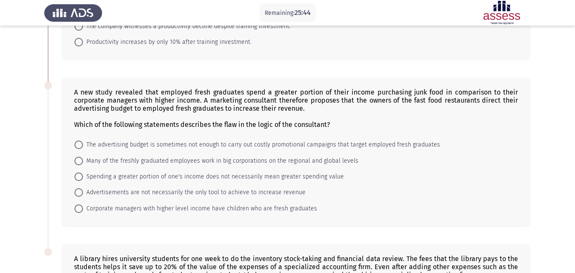
scroll to position [373, 0]
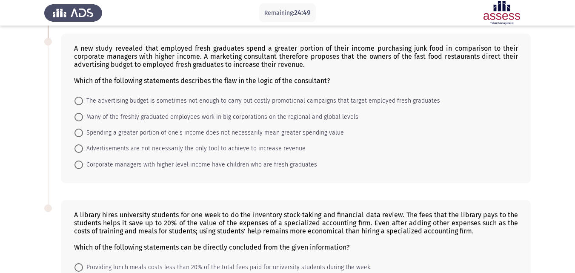
drag, startPoint x: 244, startPoint y: 156, endPoint x: 260, endPoint y: 121, distance: 38.7
click at [260, 93] on mat-radio-group "The advertising budget is sometimes not enough to carry out costly promotional …" at bounding box center [293, 93] width 449 height 0
click at [132, 128] on span "Spending a greater portion of one's income does not necessarily mean greater sp…" at bounding box center [213, 133] width 261 height 10
click at [83, 129] on input "Spending a greater portion of one's income does not necessarily mean greater sp…" at bounding box center [79, 133] width 9 height 9
radio input "true"
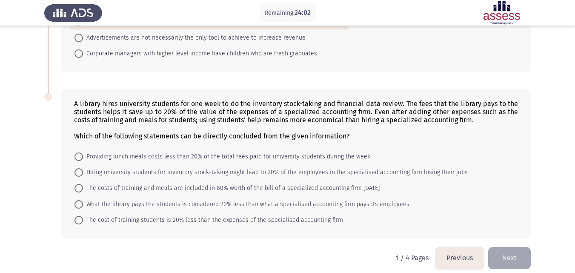
scroll to position [491, 0]
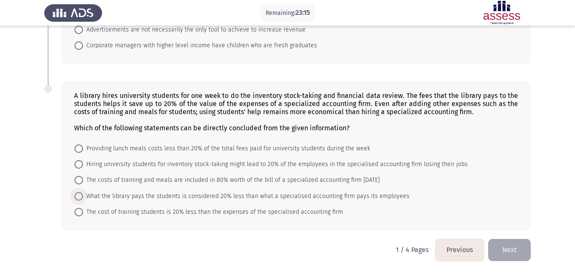
click at [164, 194] on span "What the library pays the students is considered 20% less than what a specialis…" at bounding box center [246, 196] width 327 height 10
click at [83, 194] on input "What the library pays the students is considered 20% less than what a specialis…" at bounding box center [79, 196] width 9 height 9
radio input "true"
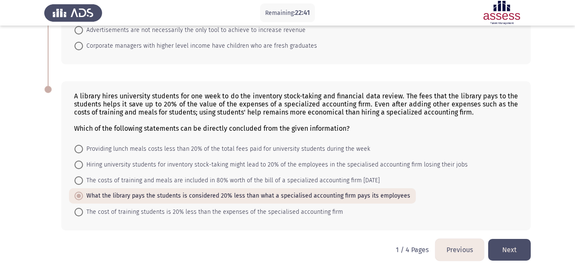
click at [508, 258] on button "Next" at bounding box center [509, 250] width 43 height 22
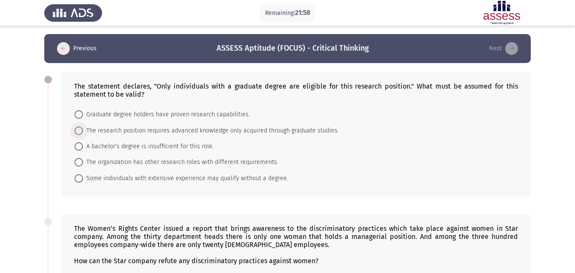
click at [136, 131] on span "The research position requires advanced knowledge only acquired through graduat…" at bounding box center [211, 131] width 256 height 10
click at [83, 131] on input "The research position requires advanced knowledge only acquired through graduat…" at bounding box center [79, 130] width 9 height 9
radio input "true"
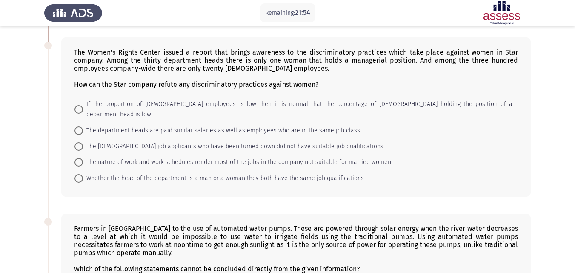
scroll to position [178, 0]
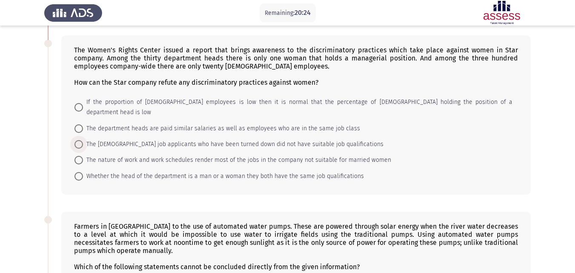
click at [171, 139] on span "The [DEMOGRAPHIC_DATA] job applicants who have been turned down did not have su…" at bounding box center [233, 144] width 301 height 10
click at [83, 140] on input "The [DEMOGRAPHIC_DATA] job applicants who have been turned down did not have su…" at bounding box center [79, 144] width 9 height 9
radio input "true"
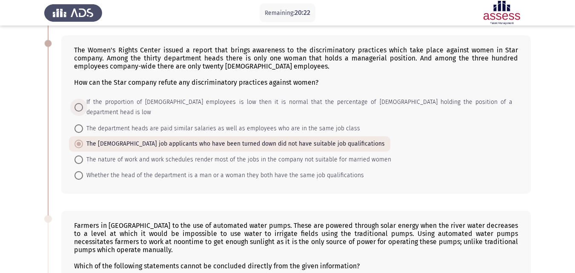
click at [180, 100] on span "If the proportion of [DEMOGRAPHIC_DATA] employees is low then it is normal that…" at bounding box center [298, 107] width 430 height 20
click at [83, 103] on input "If the proportion of [DEMOGRAPHIC_DATA] employees is low then it is normal that…" at bounding box center [79, 107] width 9 height 9
radio input "true"
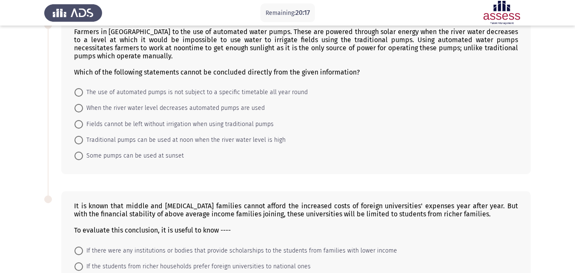
scroll to position [351, 0]
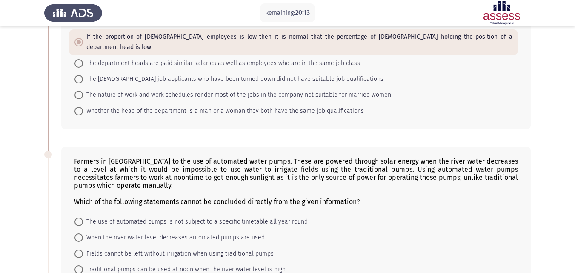
scroll to position [229, 0]
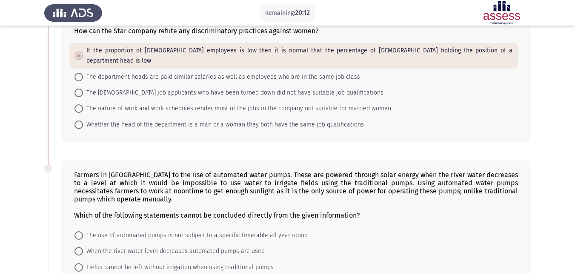
click at [205, 90] on mat-radio-button "The [DEMOGRAPHIC_DATA] job applicants who have been turned down did not have su…" at bounding box center [229, 93] width 320 height 16
click at [200, 88] on span "The [DEMOGRAPHIC_DATA] job applicants who have been turned down did not have su…" at bounding box center [233, 93] width 301 height 10
click at [83, 89] on input "The [DEMOGRAPHIC_DATA] job applicants who have been turned down did not have su…" at bounding box center [79, 93] width 9 height 9
radio input "true"
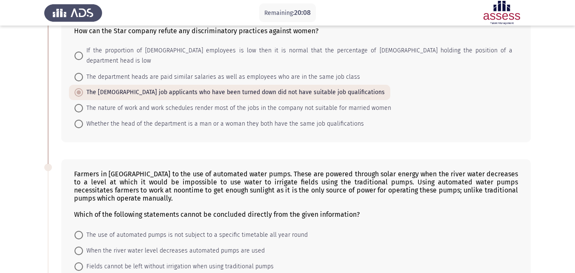
click at [215, 159] on div "Farmers in [GEOGRAPHIC_DATA] to the use of automated water pumps. These are pow…" at bounding box center [296, 238] width 470 height 158
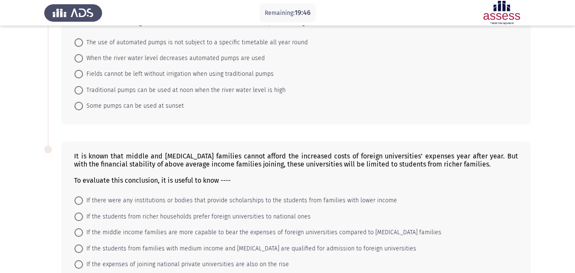
scroll to position [435, 0]
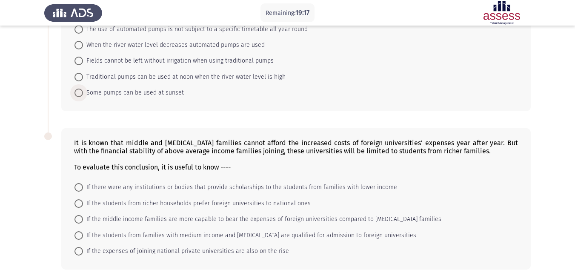
click at [168, 88] on span "Some pumps can be used at sunset" at bounding box center [133, 93] width 101 height 10
click at [83, 89] on input "Some pumps can be used at sunset" at bounding box center [79, 93] width 9 height 9
radio input "true"
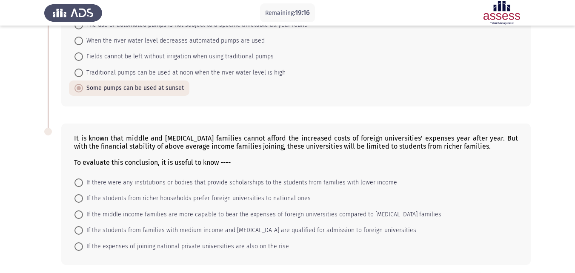
scroll to position [464, 0]
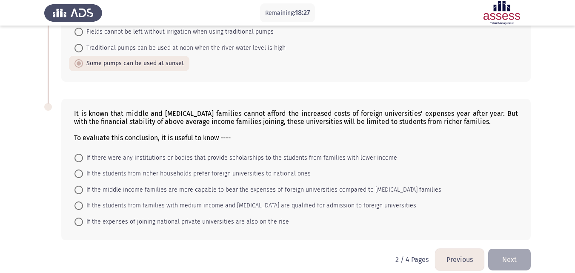
click at [233, 217] on span "If the expenses of joining national private universities are also on the rise" at bounding box center [186, 222] width 206 height 10
click at [83, 218] on input "If the expenses of joining national private universities are also on the rise" at bounding box center [79, 222] width 9 height 9
radio input "true"
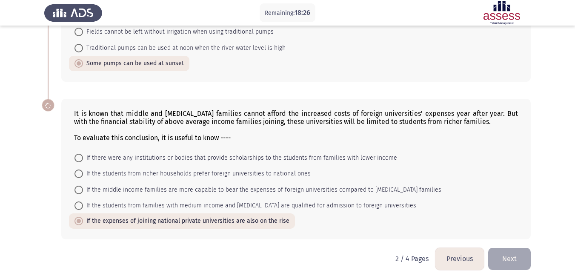
scroll to position [463, 0]
click at [287, 153] on span "If there were any institutions or bodies that provide scholarships to the stude…" at bounding box center [240, 158] width 314 height 10
click at [83, 154] on input "If there were any institutions or bodies that provide scholarships to the stude…" at bounding box center [79, 158] width 9 height 9
radio input "true"
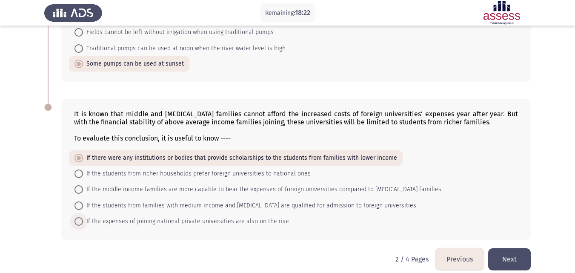
click at [279, 216] on span "If the expenses of joining national private universities are also on the rise" at bounding box center [186, 221] width 206 height 10
click at [83, 217] on input "If the expenses of joining national private universities are also on the rise" at bounding box center [79, 221] width 9 height 9
radio input "true"
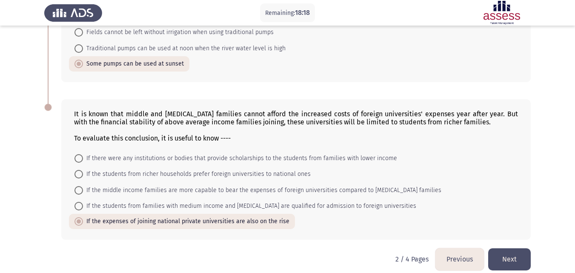
click at [508, 248] on button "Next" at bounding box center [509, 259] width 43 height 22
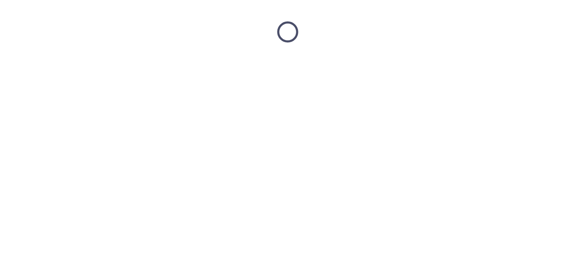
scroll to position [0, 0]
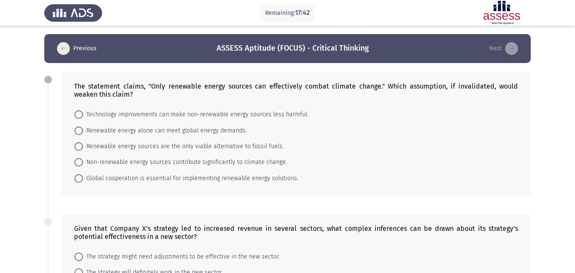
click at [247, 106] on div "The statement claims, "Only renewable energy sources can effectively combat cli…" at bounding box center [296, 134] width 470 height 125
click at [243, 112] on span "Technology improvements can make non-renewable energy sources less harmful." at bounding box center [196, 114] width 226 height 10
click at [83, 112] on input "Technology improvements can make non-renewable energy sources less harmful." at bounding box center [79, 114] width 9 height 9
radio input "true"
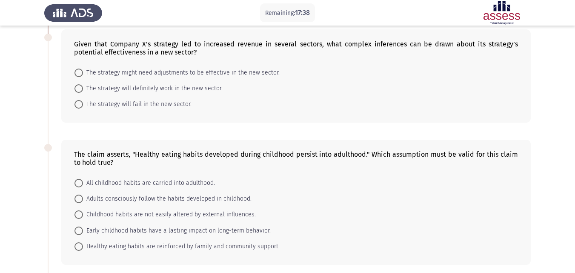
scroll to position [185, 0]
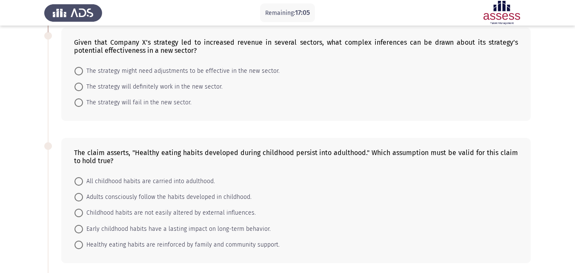
drag, startPoint x: 178, startPoint y: 84, endPoint x: 200, endPoint y: 67, distance: 27.0
click at [200, 63] on mat-radio-group "The strategy might need adjustments to be effective in the new sector. The stra…" at bounding box center [293, 63] width 449 height 0
click at [200, 67] on span "The strategy might need adjustments to be effective in the new sector." at bounding box center [181, 71] width 197 height 10
click at [83, 67] on input "The strategy might need adjustments to be effective in the new sector." at bounding box center [79, 71] width 9 height 9
radio input "true"
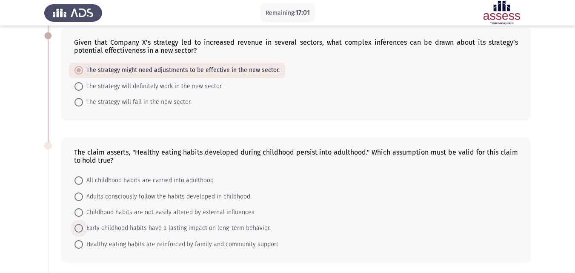
click at [154, 227] on span "Early childhood habits have a lasting impact on long-term behavior." at bounding box center [177, 228] width 188 height 10
click at [83, 227] on input "Early childhood habits have a lasting impact on long-term behavior." at bounding box center [79, 228] width 9 height 9
radio input "true"
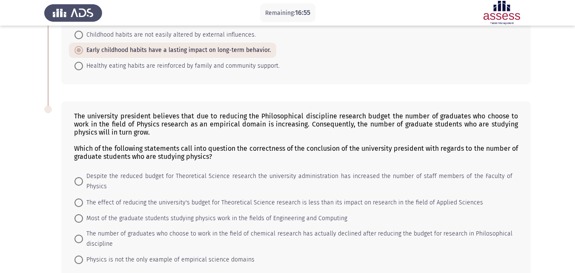
scroll to position [401, 0]
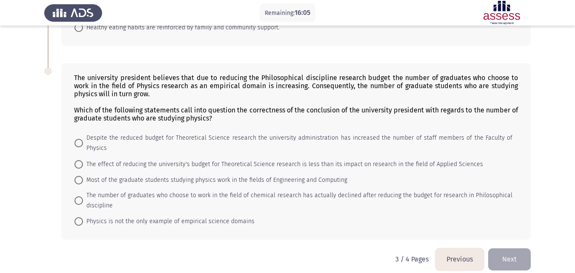
click at [119, 216] on span "Physics is not the only example of empirical science domains" at bounding box center [169, 221] width 172 height 10
click at [83, 217] on input "Physics is not the only example of empirical science domains" at bounding box center [79, 221] width 9 height 9
radio input "true"
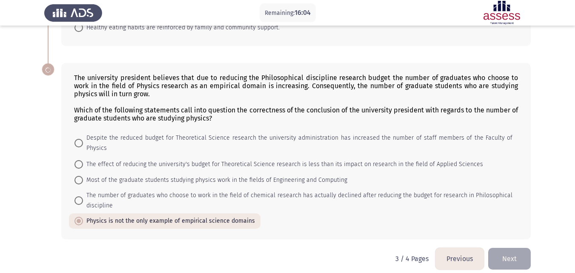
scroll to position [400, 0]
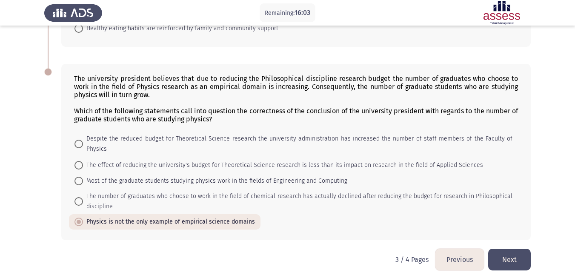
click at [510, 249] on button "Next" at bounding box center [509, 260] width 43 height 22
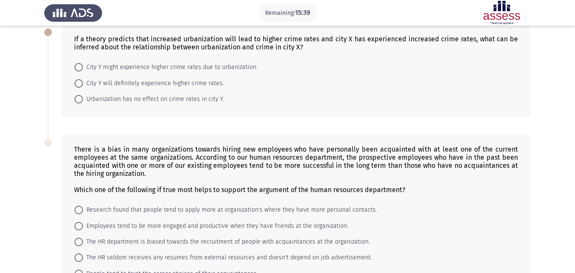
scroll to position [46, 0]
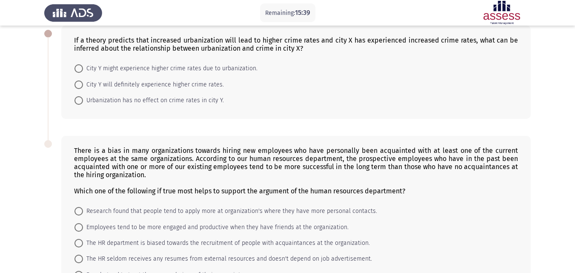
click at [482, 108] on form "City Y might experience higher crime rates due to urbanization. City Y will def…" at bounding box center [296, 84] width 444 height 48
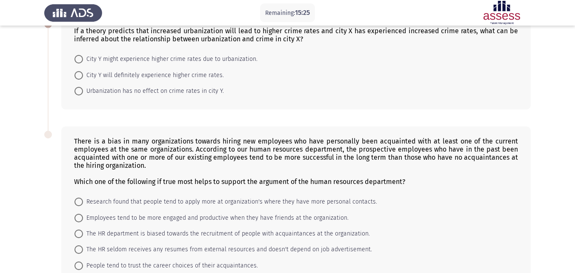
scroll to position [54, 0]
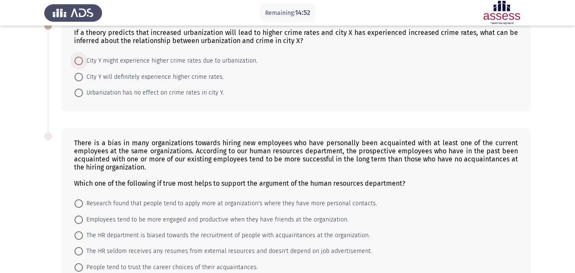
click at [167, 63] on span "City Y might experience higher crime rates due to urbanization." at bounding box center [170, 61] width 175 height 10
click at [83, 63] on input "City Y might experience higher crime rates due to urbanization." at bounding box center [79, 61] width 9 height 9
radio input "true"
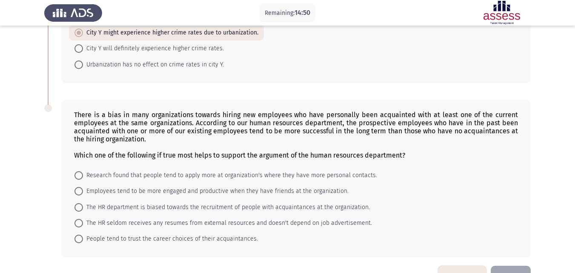
scroll to position [108, 0]
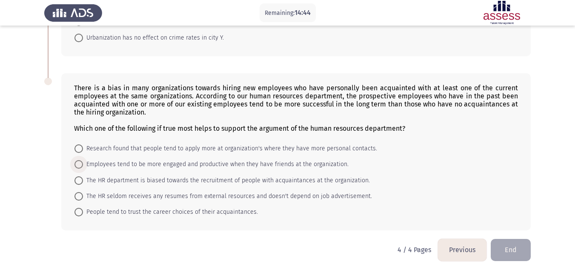
click at [200, 166] on span "Employees tend to be more engaged and productive when they have friends at the …" at bounding box center [216, 164] width 266 height 10
click at [83, 166] on input "Employees tend to be more engaged and productive when they have friends at the …" at bounding box center [79, 164] width 9 height 9
radio input "true"
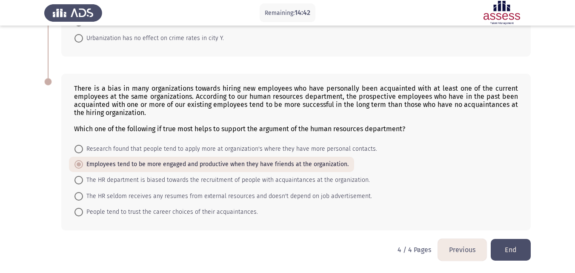
click at [522, 244] on button "End" at bounding box center [511, 250] width 40 height 22
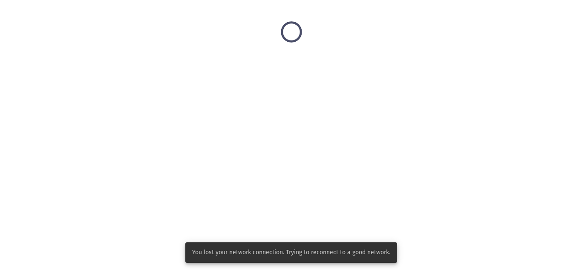
scroll to position [0, 0]
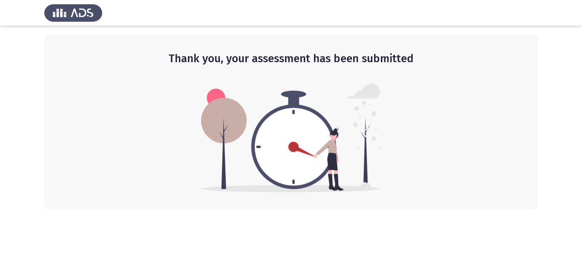
click at [412, 186] on div "Thank you, your assessment has been submitted" at bounding box center [290, 121] width 493 height 175
click at [386, 176] on div "Thank you, your assessment has been submitted" at bounding box center [290, 121] width 493 height 175
click at [210, 109] on img at bounding box center [291, 137] width 180 height 109
click at [341, 60] on h2 "Thank you, your assessment has been submitted" at bounding box center [290, 58] width 459 height 15
